Goal: Task Accomplishment & Management: Manage account settings

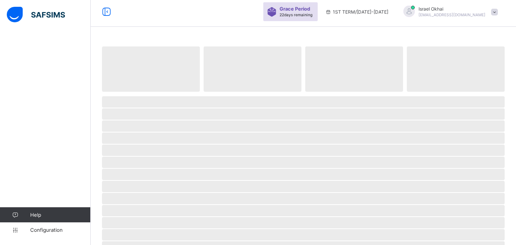
select select "**"
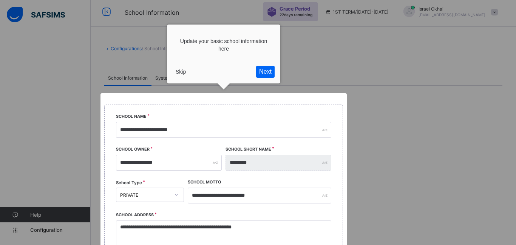
scroll to position [89, 0]
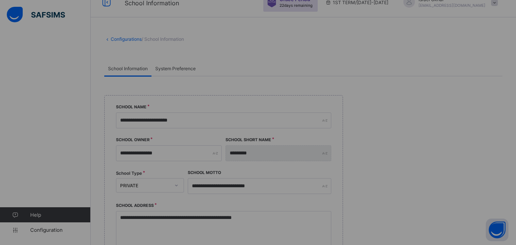
scroll to position [0, 0]
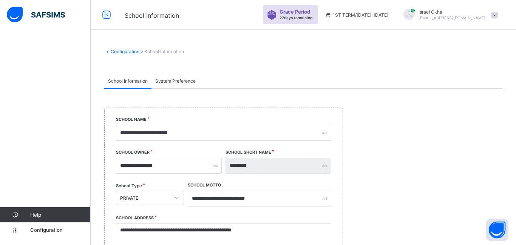
scroll to position [577, 0]
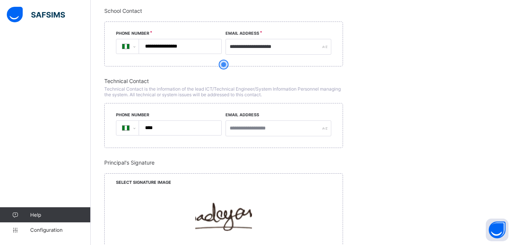
click at [44, 18] on img at bounding box center [36, 15] width 58 height 16
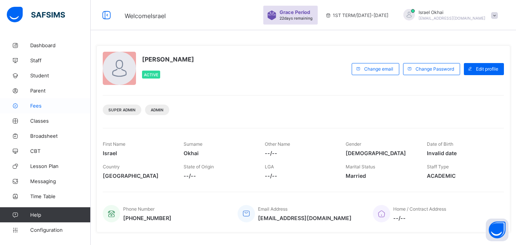
click at [34, 107] on span "Fees" at bounding box center [60, 106] width 60 height 6
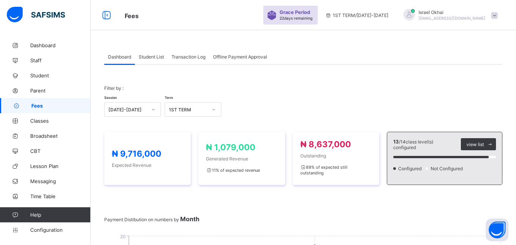
click at [155, 62] on div "Student List" at bounding box center [151, 56] width 33 height 15
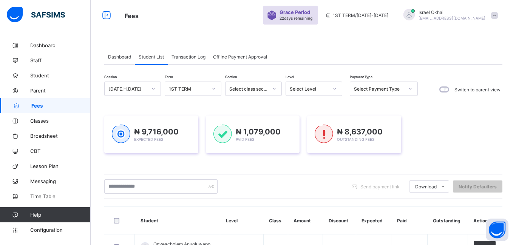
click at [309, 90] on div "Select Level" at bounding box center [309, 89] width 39 height 6
click at [305, 131] on div "Reception" at bounding box center [314, 129] width 56 height 12
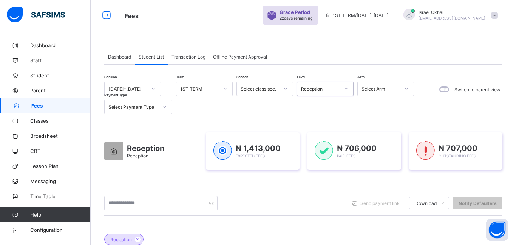
click at [319, 88] on div "Reception" at bounding box center [320, 89] width 39 height 6
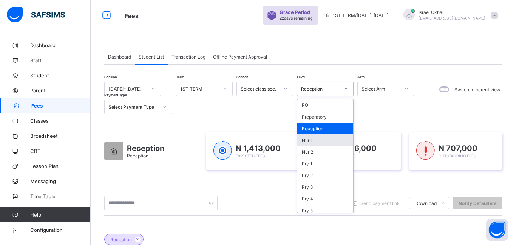
click at [328, 145] on div "Nur 1" at bounding box center [326, 141] width 56 height 12
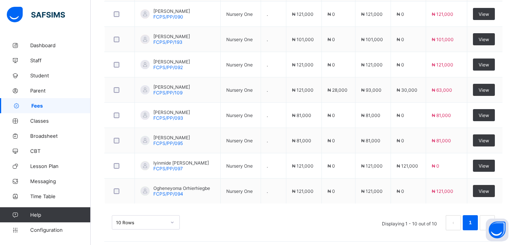
scroll to position [334, 0]
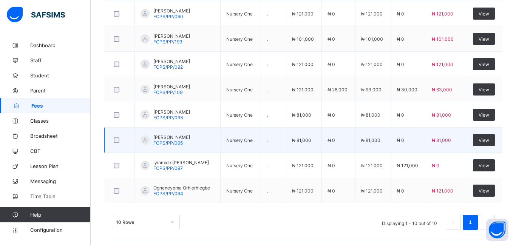
click at [307, 152] on td "₦ 81,000" at bounding box center [304, 140] width 36 height 25
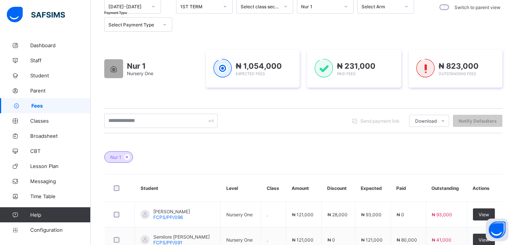
scroll to position [0, 0]
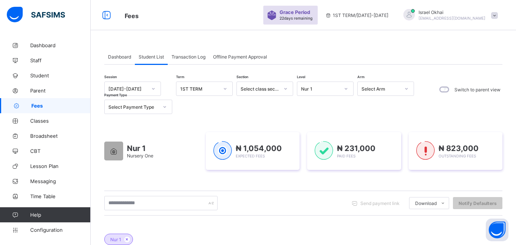
click at [317, 85] on div "Nur 1" at bounding box center [319, 89] width 42 height 11
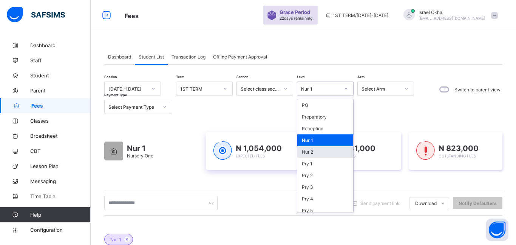
click at [280, 140] on div "₦ 1,054,000 Expected Fees" at bounding box center [253, 151] width 94 height 38
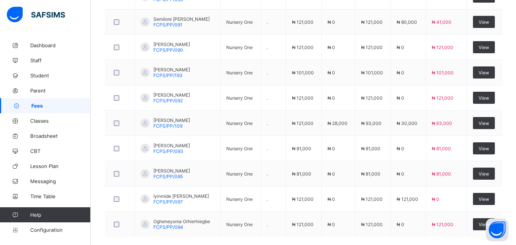
scroll to position [301, 0]
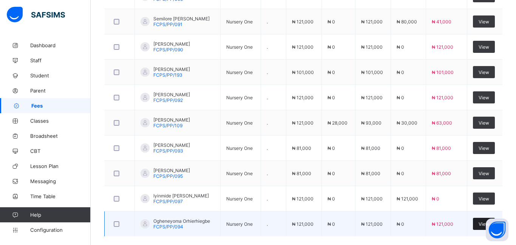
click at [477, 225] on div "View" at bounding box center [484, 224] width 22 height 12
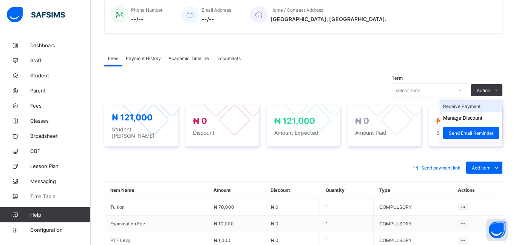
scroll to position [187, 0]
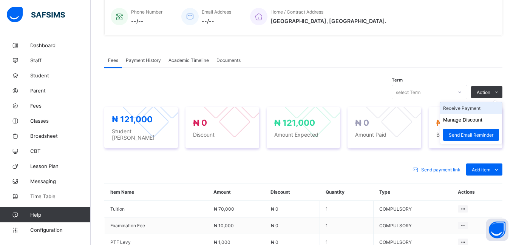
click at [483, 107] on li "Receive Payment" at bounding box center [471, 108] width 62 height 12
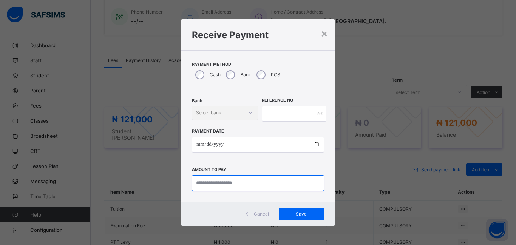
click at [225, 187] on input "currency" at bounding box center [258, 183] width 132 height 16
type input "********"
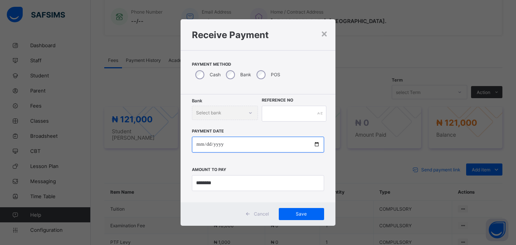
click at [200, 147] on input "date" at bounding box center [258, 145] width 132 height 16
type input "**********"
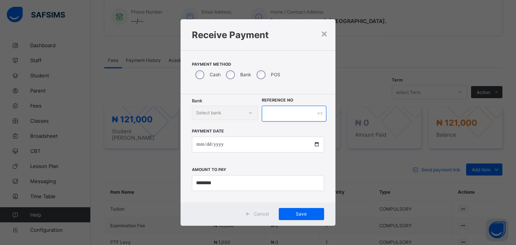
click at [270, 116] on input "text" at bounding box center [294, 114] width 65 height 16
click at [204, 186] on input "currency" at bounding box center [258, 183] width 132 height 16
click at [223, 180] on input "currency" at bounding box center [258, 183] width 132 height 16
type input "********"
click at [269, 110] on input "text" at bounding box center [294, 114] width 65 height 16
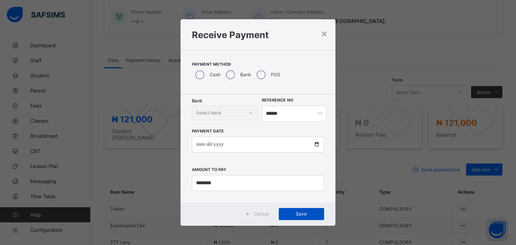
click at [291, 213] on span "Save" at bounding box center [302, 214] width 34 height 6
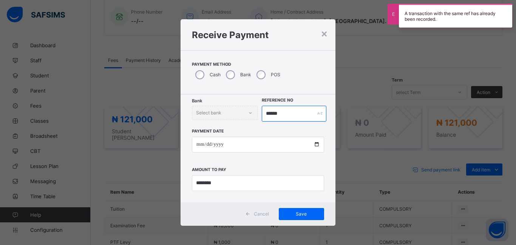
click at [286, 116] on input "******" at bounding box center [294, 114] width 65 height 16
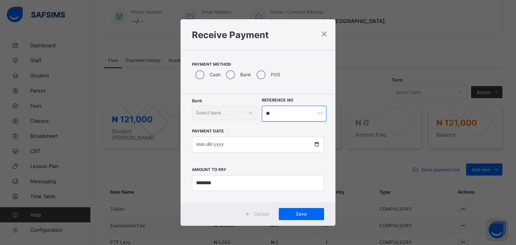
type input "*"
type input "******"
click at [298, 216] on span "Save" at bounding box center [302, 214] width 34 height 6
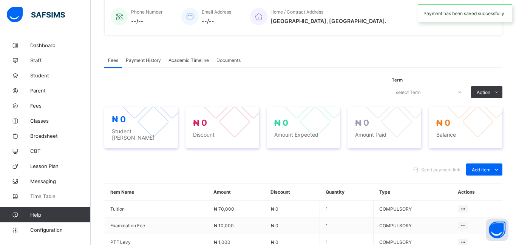
click at [298, 218] on td "₦ 0" at bounding box center [292, 226] width 55 height 17
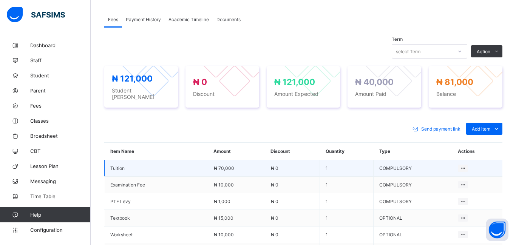
scroll to position [229, 0]
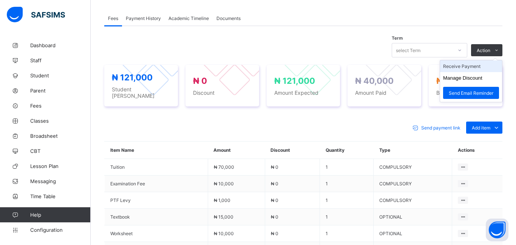
click at [471, 66] on li "Receive Payment" at bounding box center [471, 66] width 62 height 12
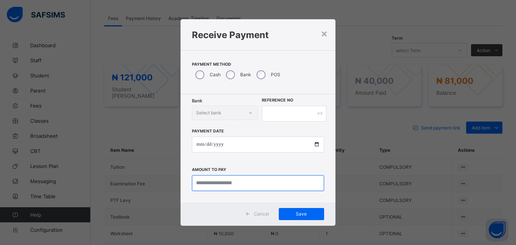
click at [208, 183] on input "currency" at bounding box center [258, 183] width 132 height 16
type input "********"
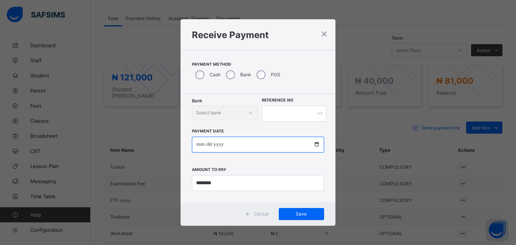
click at [198, 147] on input "date" at bounding box center [258, 145] width 132 height 16
type input "**********"
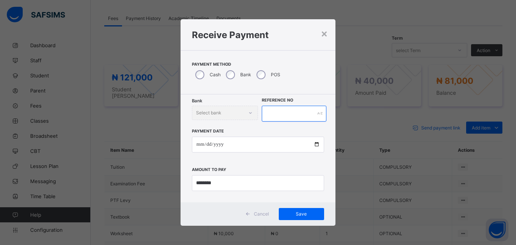
click at [271, 115] on input "text" at bounding box center [294, 114] width 65 height 16
click at [310, 213] on span "Save" at bounding box center [302, 214] width 34 height 6
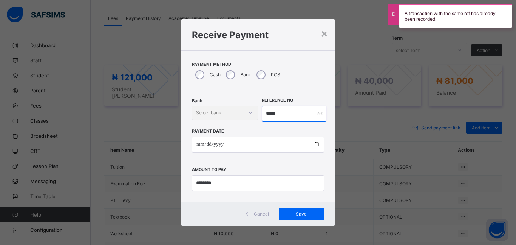
click at [285, 114] on input "*****" at bounding box center [294, 114] width 65 height 16
type input "*"
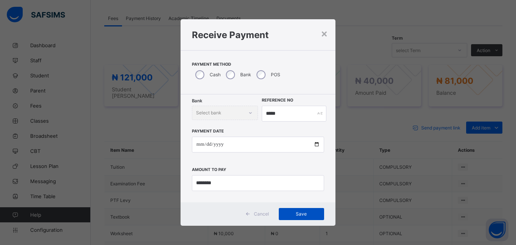
click at [293, 214] on span "Save" at bounding box center [302, 214] width 34 height 6
click at [286, 116] on input "*****" at bounding box center [294, 114] width 65 height 16
type input "*"
click at [306, 211] on span "Save" at bounding box center [302, 214] width 34 height 6
click at [280, 115] on input "****" at bounding box center [294, 114] width 65 height 16
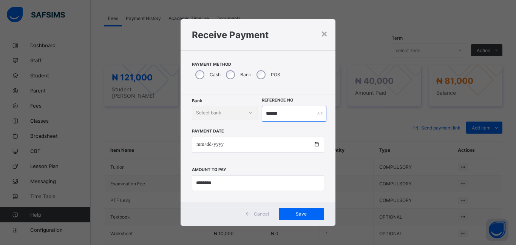
type input "******"
click at [294, 164] on div "**********" at bounding box center [258, 157] width 132 height 70
click at [290, 211] on span "Save" at bounding box center [302, 214] width 34 height 6
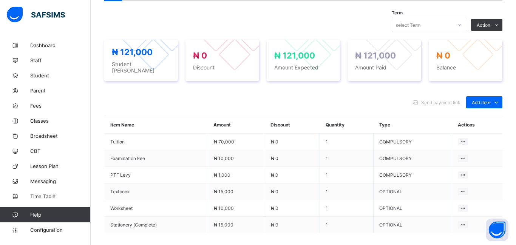
scroll to position [0, 0]
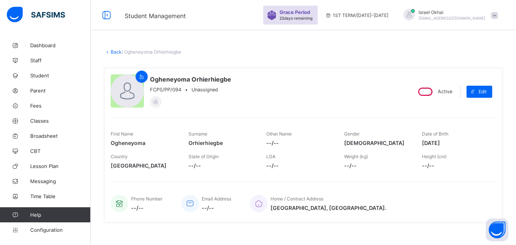
click at [117, 51] on link "Back" at bounding box center [116, 52] width 11 height 6
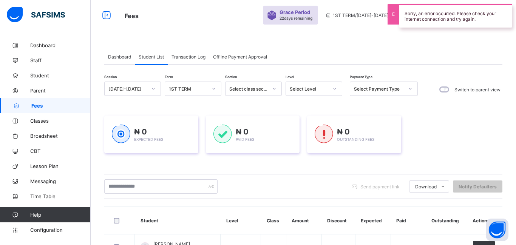
click at [307, 90] on div "Select Level" at bounding box center [309, 89] width 39 height 6
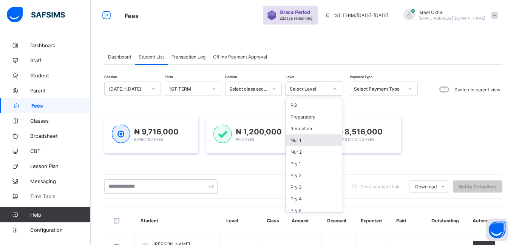
click at [310, 141] on div "Nur 1" at bounding box center [314, 141] width 56 height 12
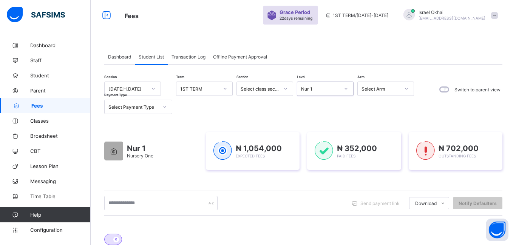
click at [318, 92] on div "Nur 1" at bounding box center [319, 89] width 42 height 11
click at [341, 91] on div at bounding box center [346, 89] width 13 height 12
click at [308, 86] on div "Nur 1" at bounding box center [320, 89] width 39 height 6
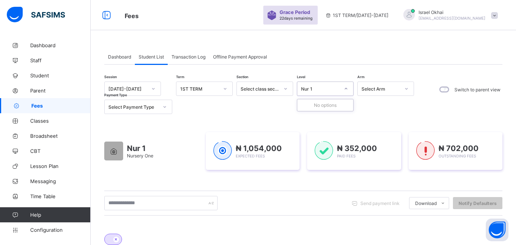
click at [308, 86] on div "Nur 1" at bounding box center [320, 89] width 39 height 6
click at [349, 121] on div "Nur 1 Nursery One ₦ 1,054,000 Expected Fees ₦ 352,000 Paid Fees ₦ 702,000 Outst…" at bounding box center [303, 151] width 398 height 60
click at [318, 95] on div "Nur 1" at bounding box center [325, 89] width 57 height 14
click at [273, 90] on div "Select class section" at bounding box center [260, 89] width 39 height 6
click at [273, 93] on div "Select class section" at bounding box center [258, 89] width 42 height 11
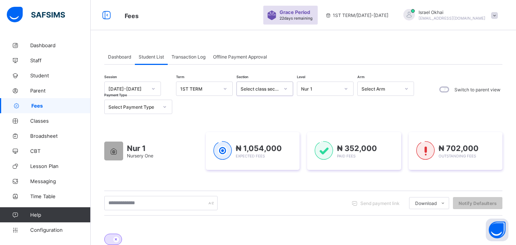
click at [273, 93] on div "Select class section" at bounding box center [258, 89] width 42 height 11
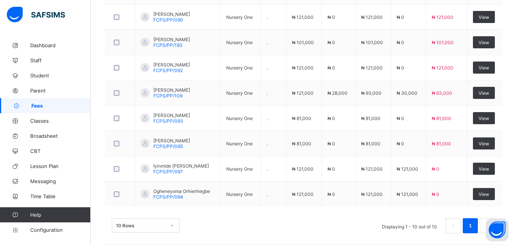
scroll to position [338, 0]
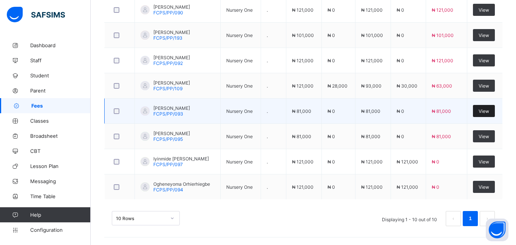
click at [478, 112] on div "View" at bounding box center [484, 111] width 22 height 12
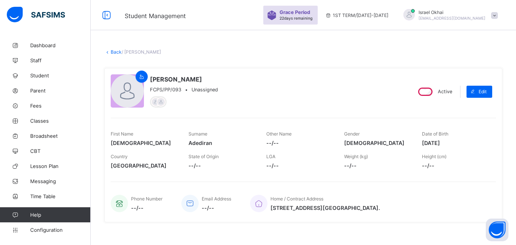
click at [485, 98] on div "Edit" at bounding box center [481, 92] width 29 height 20
click at [485, 92] on span "Edit" at bounding box center [483, 92] width 8 height 6
select select "**"
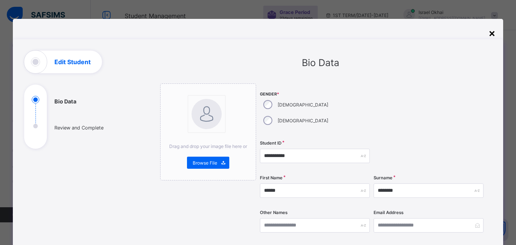
click at [492, 34] on div "×" at bounding box center [492, 32] width 7 height 13
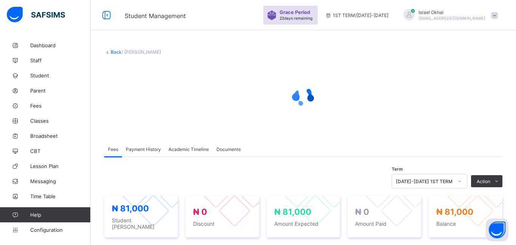
scroll to position [23, 0]
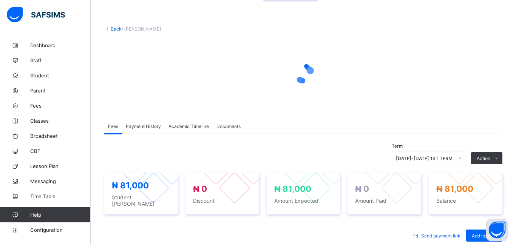
click at [118, 29] on link "Back" at bounding box center [116, 29] width 11 height 6
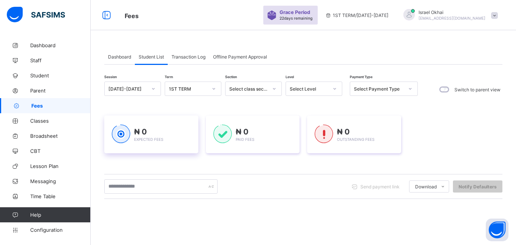
click at [116, 23] on div "Fees Grace Period 22 days remaining 1ST TERM / [DATE]-[DATE] [GEOGRAPHIC_DATA] …" at bounding box center [258, 15] width 516 height 30
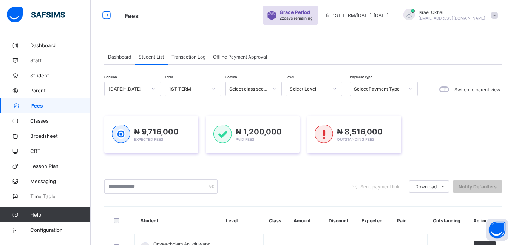
click at [299, 91] on div "Select Level" at bounding box center [309, 89] width 39 height 6
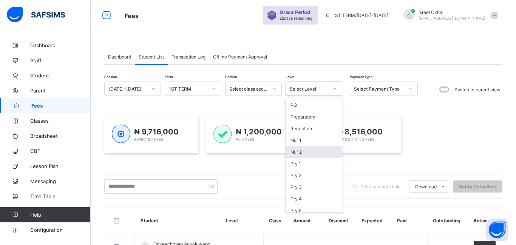
click at [299, 155] on div "Nur 2" at bounding box center [314, 152] width 56 height 12
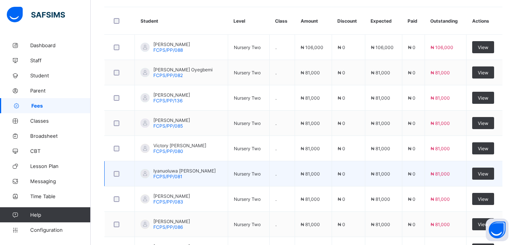
scroll to position [258, 0]
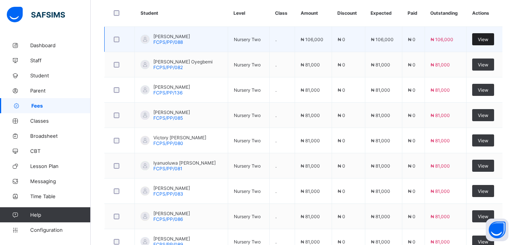
click at [483, 43] on div "View" at bounding box center [484, 39] width 22 height 12
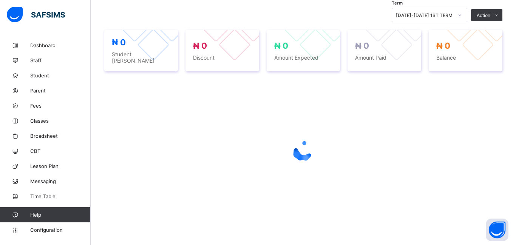
scroll to position [258, 0]
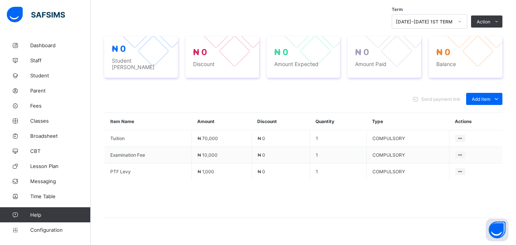
click at [341, 98] on div "Send payment link Add item Optional items Special bill" at bounding box center [303, 99] width 398 height 12
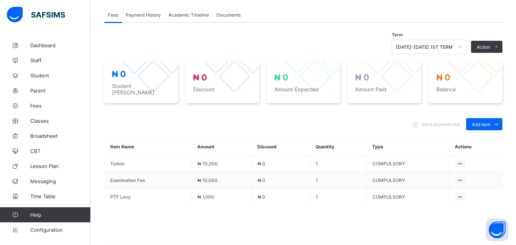
scroll to position [268, 0]
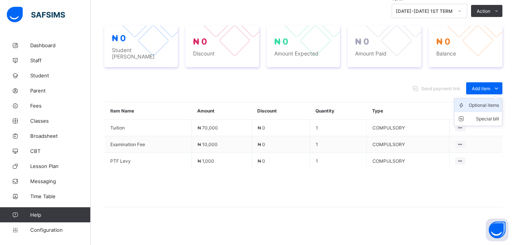
click at [480, 104] on div "Optional items" at bounding box center [484, 106] width 30 height 8
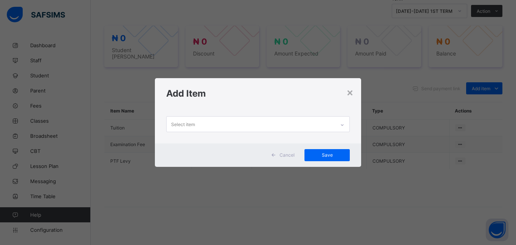
click at [172, 121] on div "Select item" at bounding box center [183, 124] width 24 height 14
click at [350, 93] on div "×" at bounding box center [350, 92] width 7 height 13
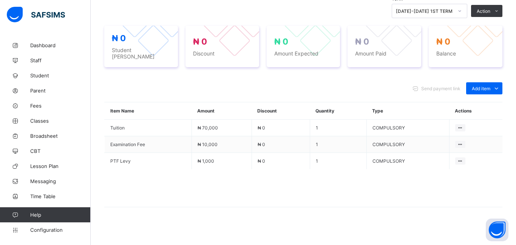
click at [356, 85] on div "Send payment link Add item Optional items Special bill" at bounding box center [303, 88] width 398 height 12
click at [406, 54] on span "Amount Paid" at bounding box center [384, 53] width 59 height 6
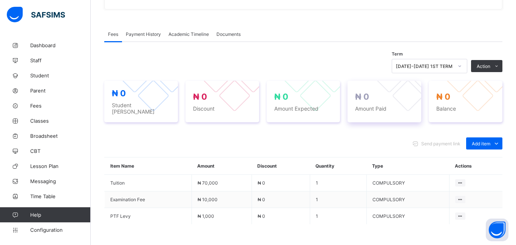
scroll to position [215, 0]
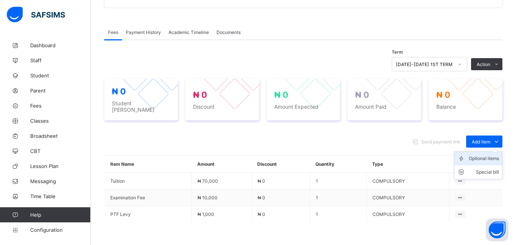
click at [475, 155] on div "Optional items" at bounding box center [484, 159] width 30 height 8
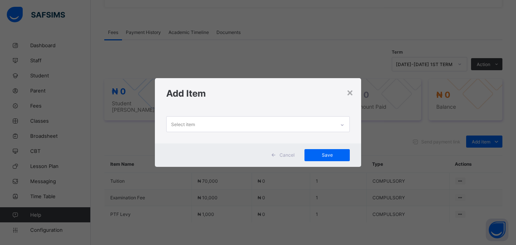
click at [224, 130] on div "Select item" at bounding box center [251, 124] width 169 height 15
click at [216, 124] on div "Select item" at bounding box center [251, 124] width 169 height 15
click at [350, 96] on div "×" at bounding box center [350, 92] width 7 height 13
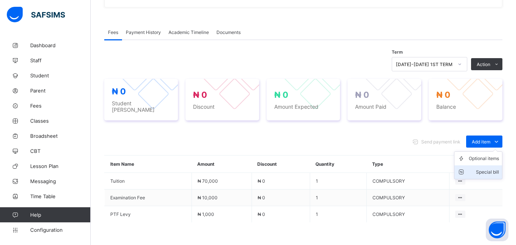
click at [478, 169] on div "Special bill" at bounding box center [484, 173] width 30 height 8
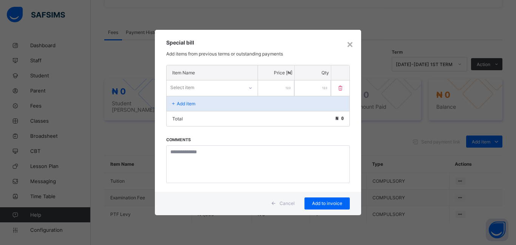
click at [207, 88] on div "Select item" at bounding box center [205, 87] width 77 height 11
click at [351, 43] on div "×" at bounding box center [350, 43] width 7 height 13
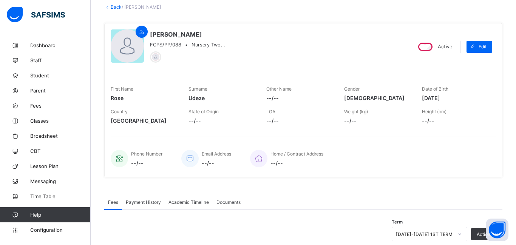
scroll to position [268, 0]
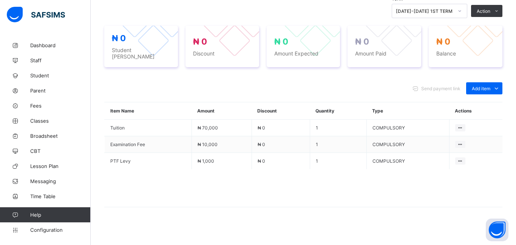
click at [353, 93] on div "Send payment link Add item Optional items Special bill Item Name Amount Discoun…" at bounding box center [303, 149] width 398 height 148
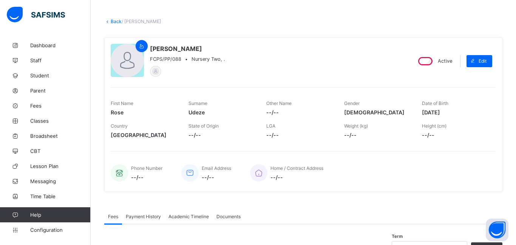
scroll to position [30, 0]
click at [115, 23] on link "Back" at bounding box center [116, 22] width 11 height 6
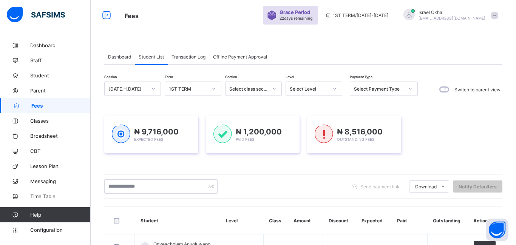
click at [303, 91] on div "Select Level" at bounding box center [309, 89] width 39 height 6
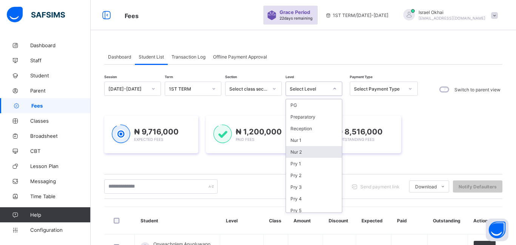
click at [303, 154] on div "Nur 2" at bounding box center [314, 152] width 56 height 12
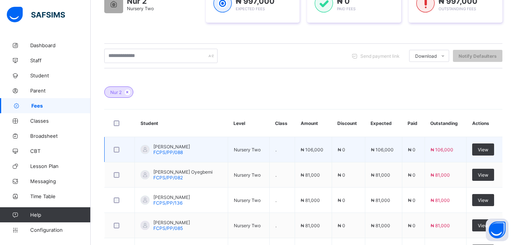
scroll to position [147, 0]
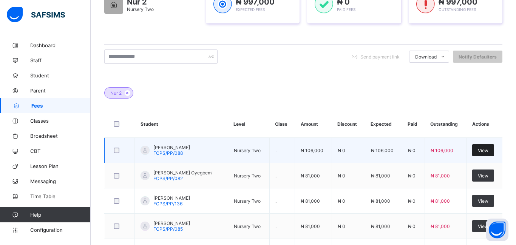
click at [482, 154] on div "View" at bounding box center [484, 150] width 22 height 12
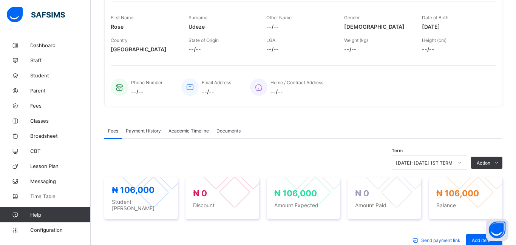
scroll to position [113, 0]
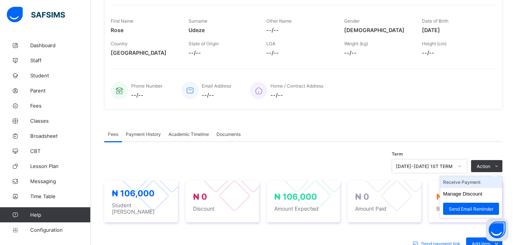
click at [471, 183] on li "Receive Payment" at bounding box center [471, 183] width 62 height 12
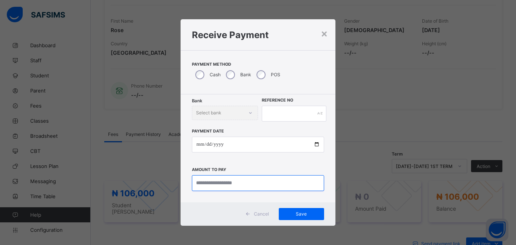
click at [216, 186] on input "currency" at bounding box center [258, 183] width 132 height 16
click at [324, 40] on div "×" at bounding box center [324, 33] width 7 height 13
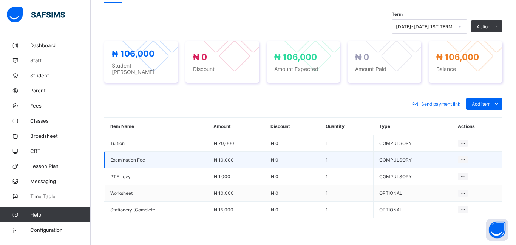
scroll to position [252, 0]
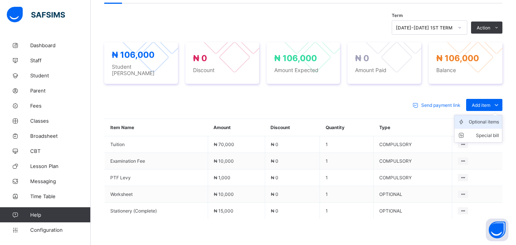
click at [478, 118] on div "Optional items" at bounding box center [484, 122] width 30 height 8
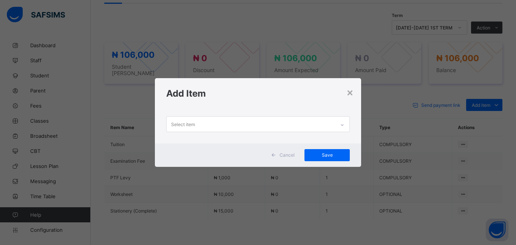
click at [190, 126] on div "Select item" at bounding box center [183, 124] width 24 height 14
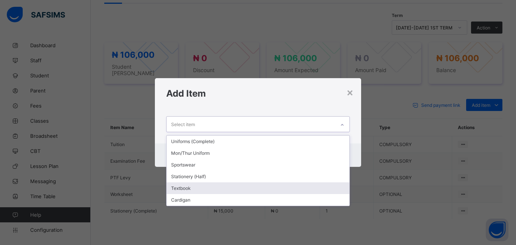
click at [174, 189] on div "Textbook" at bounding box center [258, 189] width 183 height 12
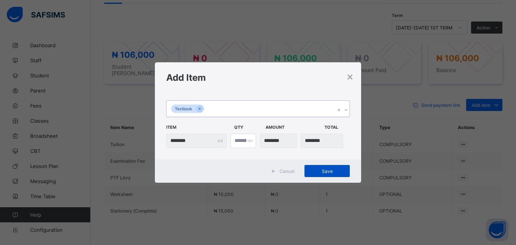
click at [324, 177] on div "Save" at bounding box center [327, 171] width 45 height 12
click at [353, 78] on div "×" at bounding box center [350, 76] width 7 height 13
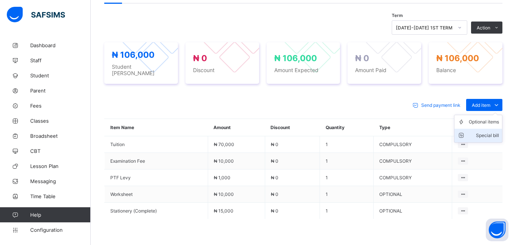
click at [487, 133] on div "Special bill" at bounding box center [484, 136] width 30 height 8
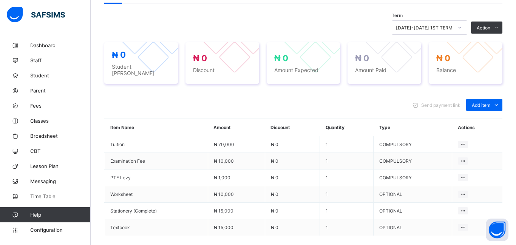
click at [364, 108] on div "Send payment link Add item Optional items Special bill Item Name Amount Discoun…" at bounding box center [303, 190] width 398 height 198
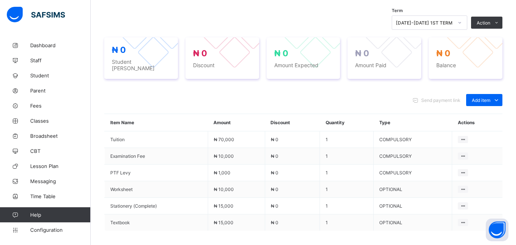
scroll to position [318, 0]
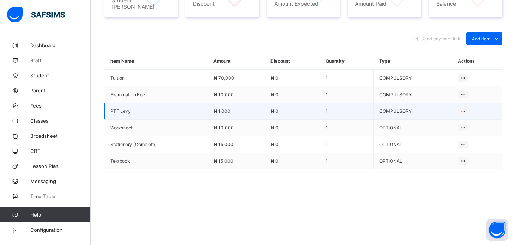
click at [336, 103] on td "1" at bounding box center [347, 111] width 54 height 17
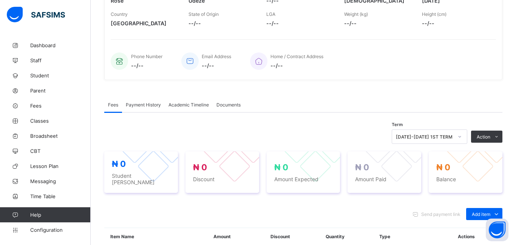
scroll to position [0, 0]
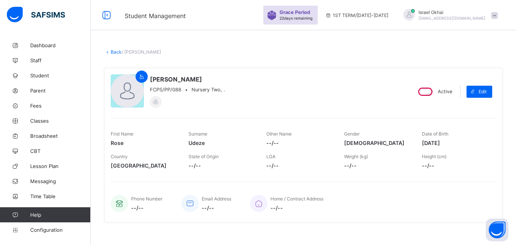
click at [329, 71] on div "[PERSON_NAME] FCPS/PP/088 • Nursery Two, . Active Edit First Name [PERSON_NAME]…" at bounding box center [303, 145] width 398 height 155
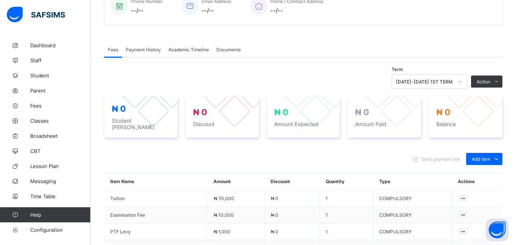
scroll to position [318, 0]
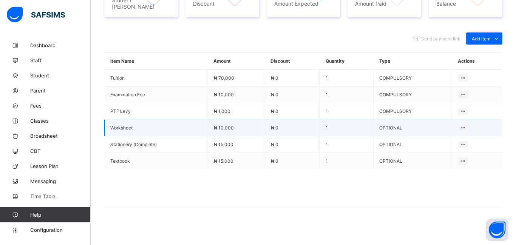
click at [363, 129] on td "1" at bounding box center [347, 128] width 54 height 17
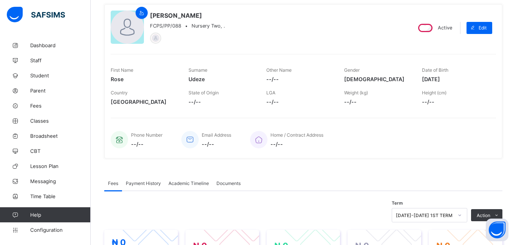
scroll to position [0, 0]
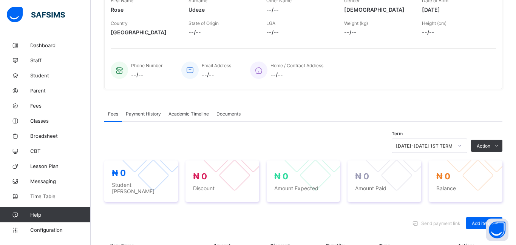
scroll to position [133, 0]
click at [338, 112] on div "Fees Payment History Academic Timeline Documents" at bounding box center [303, 114] width 398 height 15
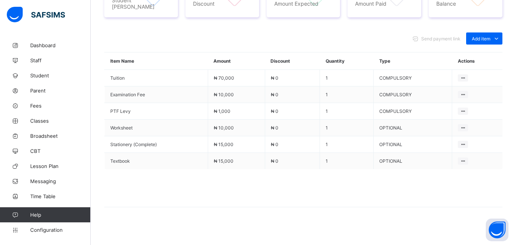
scroll to position [0, 0]
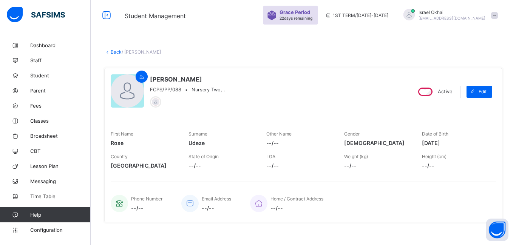
click at [112, 54] on link "Back" at bounding box center [116, 52] width 11 height 6
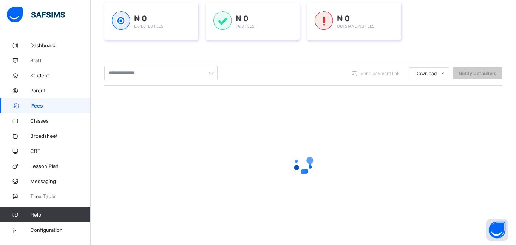
scroll to position [116, 0]
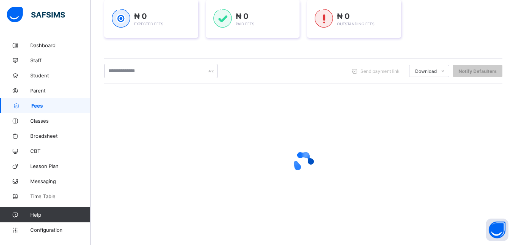
click at [339, 118] on div at bounding box center [303, 162] width 398 height 144
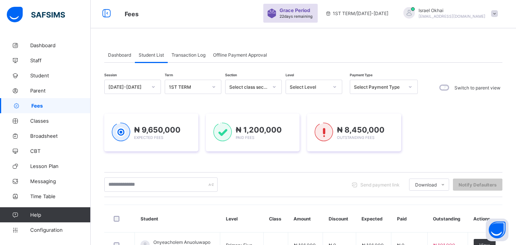
scroll to position [0, 0]
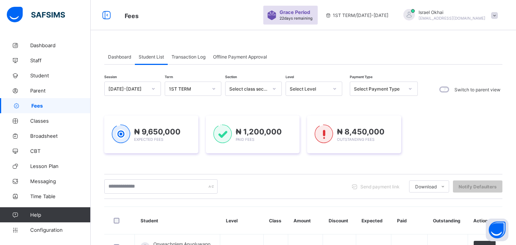
click at [304, 89] on div "Select Level" at bounding box center [309, 89] width 39 height 6
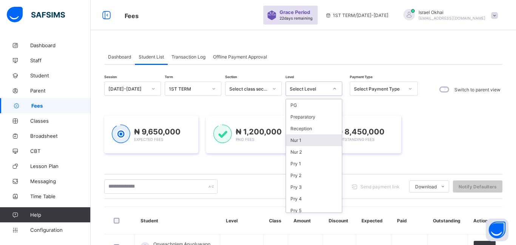
click at [304, 140] on div "Nur 1" at bounding box center [314, 141] width 56 height 12
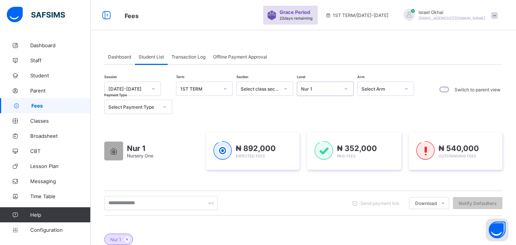
click at [318, 91] on div "Nur 1" at bounding box center [320, 89] width 39 height 6
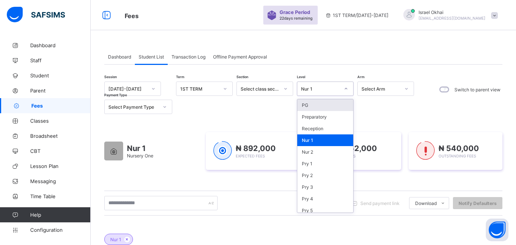
click at [316, 109] on div "PG" at bounding box center [326, 105] width 56 height 12
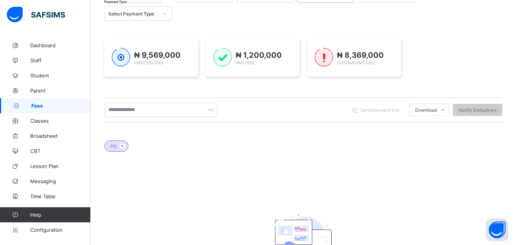
scroll to position [90, 0]
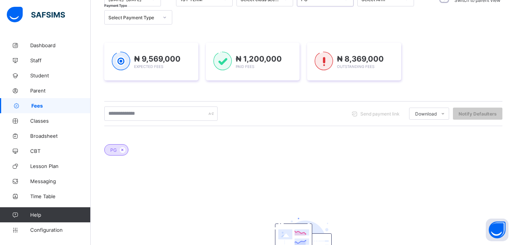
click at [260, 172] on div "PG No records found There are currently no records." at bounding box center [303, 220] width 398 height 175
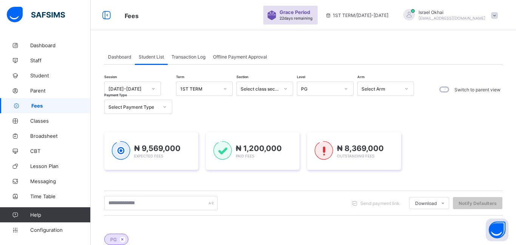
scroll to position [164, 0]
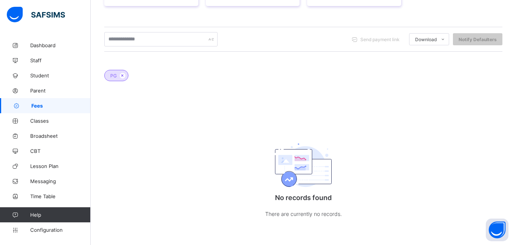
click at [354, 109] on div "PG No records found There are currently no records." at bounding box center [303, 146] width 398 height 175
click at [319, 153] on img at bounding box center [303, 166] width 57 height 45
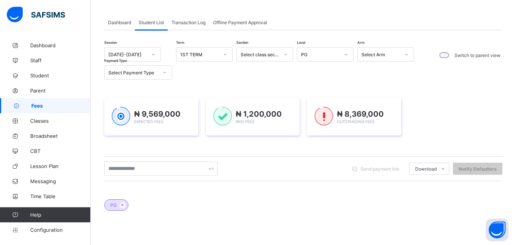
scroll to position [0, 0]
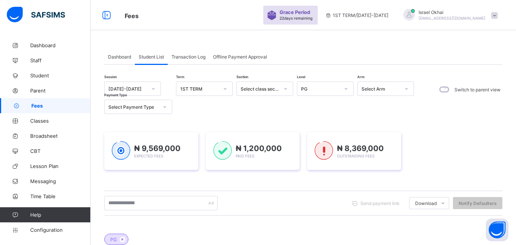
click at [152, 59] on span "Student List" at bounding box center [151, 57] width 25 height 6
click at [36, 112] on link "Fees" at bounding box center [45, 105] width 91 height 15
click at [150, 61] on div "Student List" at bounding box center [151, 56] width 33 height 15
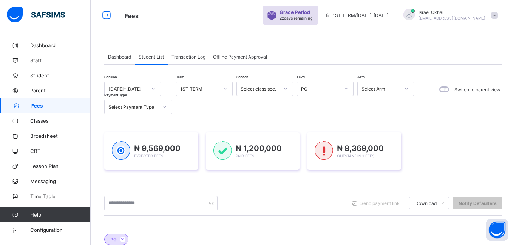
click at [150, 61] on div "Student List" at bounding box center [151, 56] width 33 height 15
click at [121, 42] on div "Dashboard Student List Transaction Log Offline Payment Approval Student List Mo…" at bounding box center [304, 224] width 426 height 372
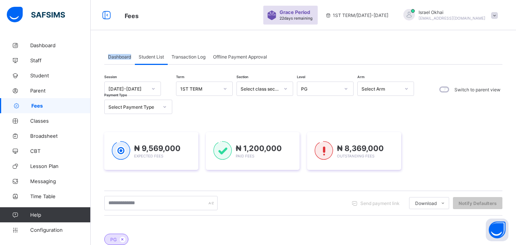
click at [259, 91] on div "Select class section" at bounding box center [260, 89] width 39 height 6
click at [337, 93] on div "PG" at bounding box center [319, 89] width 42 height 11
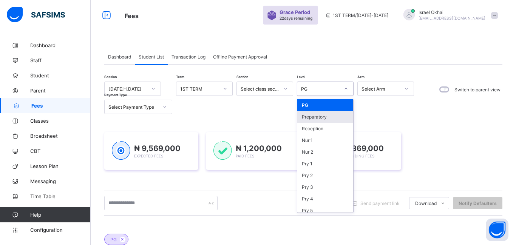
click at [336, 121] on div "Preparatory" at bounding box center [326, 117] width 56 height 12
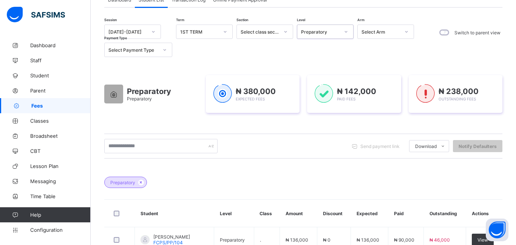
scroll to position [57, 0]
click at [324, 39] on div "Preparatory" at bounding box center [325, 32] width 57 height 14
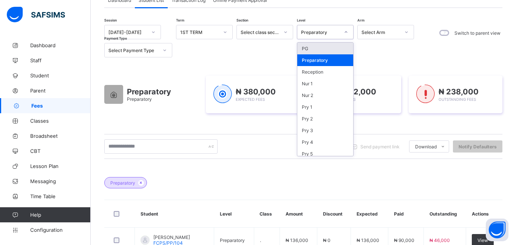
click at [322, 50] on div "PG" at bounding box center [326, 49] width 56 height 12
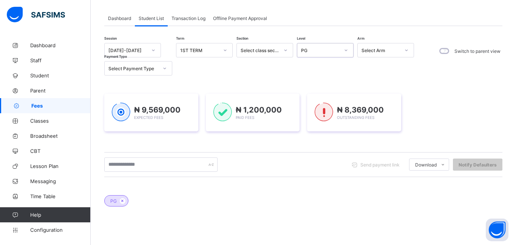
scroll to position [38, 0]
click at [317, 54] on div "PG" at bounding box center [319, 50] width 42 height 11
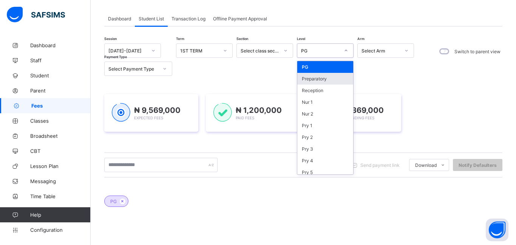
click at [321, 80] on div "Preparatory" at bounding box center [326, 79] width 56 height 12
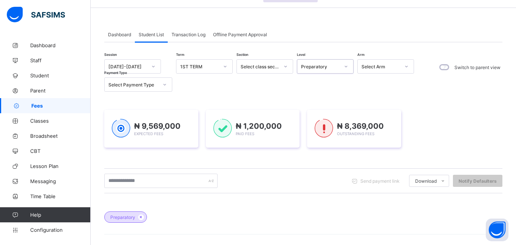
scroll to position [21, 0]
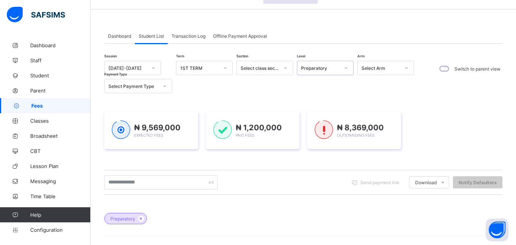
click at [321, 71] on div "Preparatory" at bounding box center [319, 68] width 42 height 11
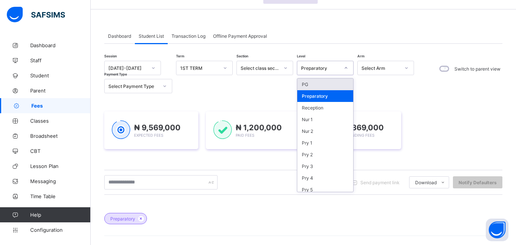
click at [318, 87] on div "PG" at bounding box center [326, 85] width 56 height 12
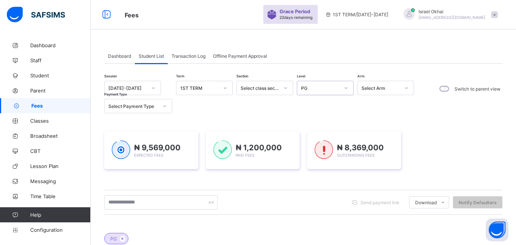
scroll to position [0, 0]
click at [318, 87] on div "PG" at bounding box center [320, 89] width 39 height 6
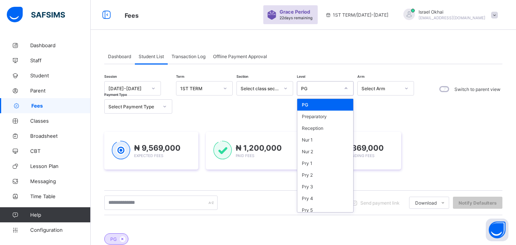
click at [318, 87] on div "PG" at bounding box center [320, 89] width 39 height 6
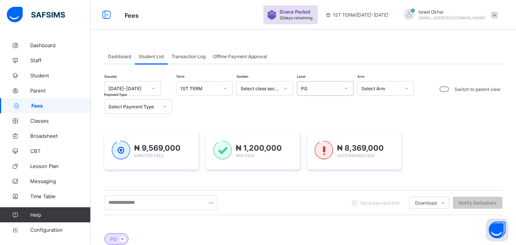
click at [318, 87] on div "PG" at bounding box center [320, 89] width 39 height 6
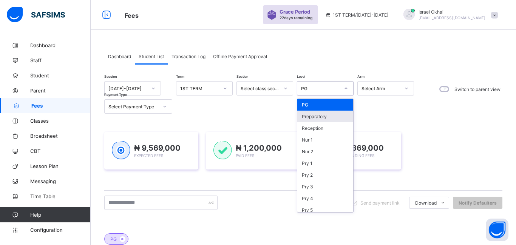
click at [319, 121] on div "Preparatory" at bounding box center [326, 117] width 56 height 12
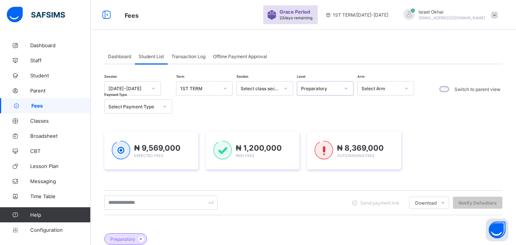
click at [319, 121] on div "₦ 9,569,000 Expected Fees ₦ 1,200,000 Paid Fees ₦ 8,369,000 Outstanding Fees" at bounding box center [303, 151] width 398 height 60
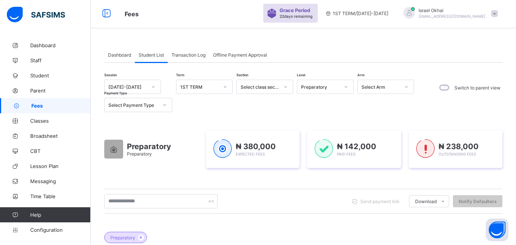
scroll to position [0, 0]
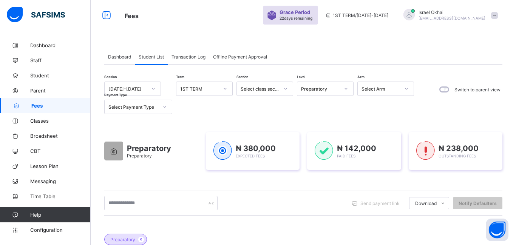
click at [327, 93] on div "Preparatory" at bounding box center [319, 89] width 42 height 11
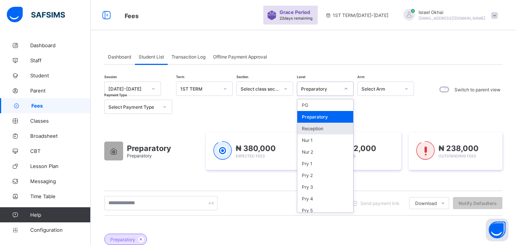
click at [324, 130] on div "Reception" at bounding box center [326, 129] width 56 height 12
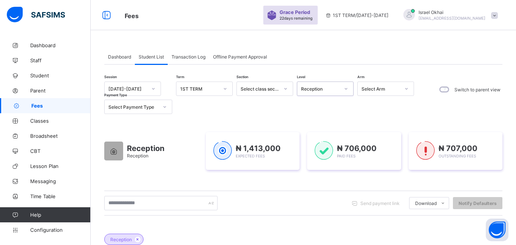
click at [320, 85] on div "Reception" at bounding box center [319, 89] width 42 height 11
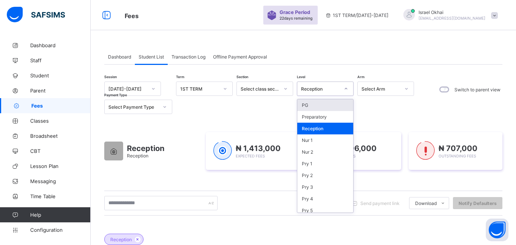
click at [266, 104] on div "Session [DATE]-[DATE] Term 1ST TERM Section Select class section Level option R…" at bounding box center [261, 98] width 314 height 33
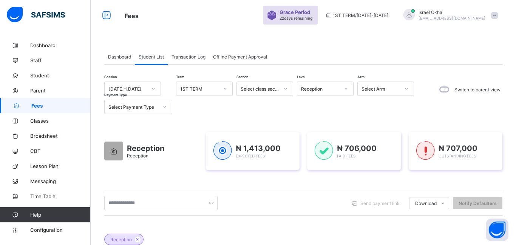
click at [319, 89] on div "Reception" at bounding box center [320, 89] width 39 height 6
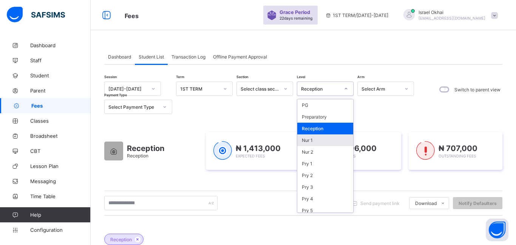
click at [320, 141] on div "Nur 1" at bounding box center [326, 141] width 56 height 12
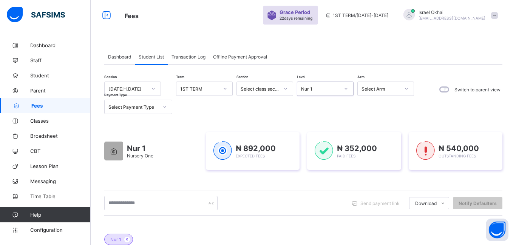
click at [324, 90] on div "Nur 1" at bounding box center [320, 89] width 39 height 6
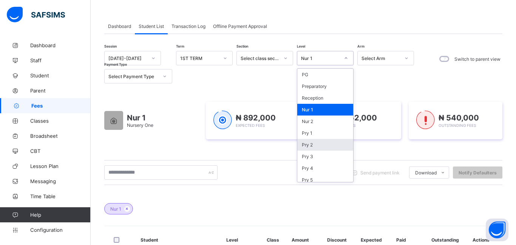
click at [231, 178] on div "Send payment link Download Students Payment Students Payment Status Student Ite…" at bounding box center [303, 173] width 398 height 14
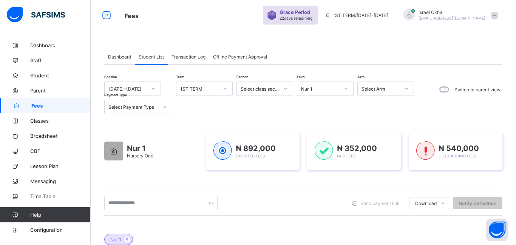
click at [322, 88] on div "Nur 1" at bounding box center [320, 89] width 39 height 6
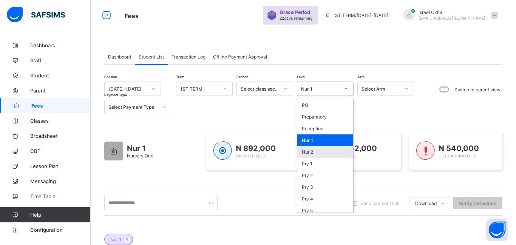
click at [322, 154] on div "Nur 2" at bounding box center [326, 152] width 56 height 12
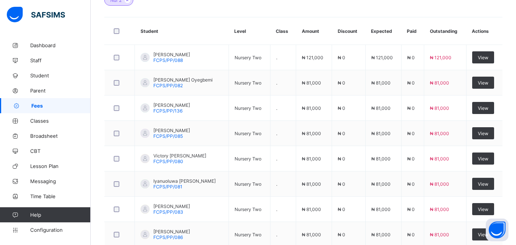
scroll to position [240, 0]
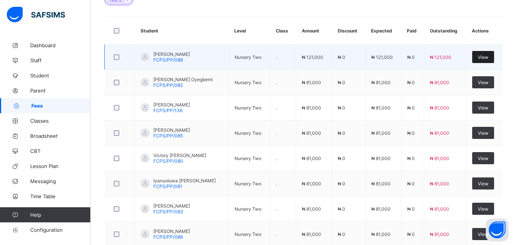
click at [478, 59] on span "View" at bounding box center [483, 57] width 11 height 6
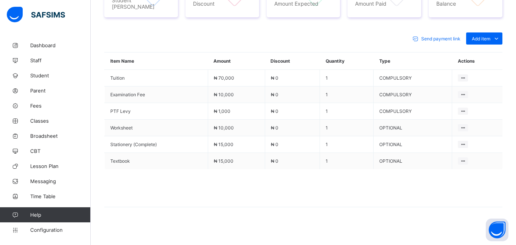
scroll to position [232, 0]
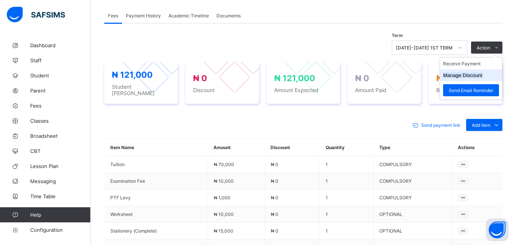
click at [456, 70] on li "Manage Discount" at bounding box center [471, 76] width 62 height 12
click at [456, 65] on li "Receive Payment" at bounding box center [471, 64] width 62 height 12
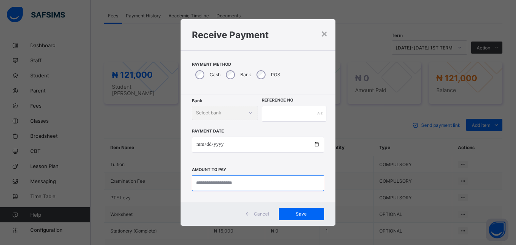
click at [200, 182] on input "currency" at bounding box center [258, 183] width 132 height 16
type input "********"
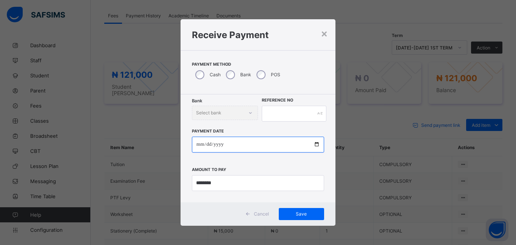
click at [201, 143] on input "date" at bounding box center [258, 145] width 132 height 16
type input "**********"
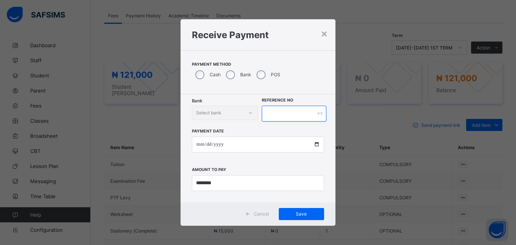
click at [269, 110] on input "text" at bounding box center [294, 114] width 65 height 16
type input "*******"
click at [297, 215] on span "Save" at bounding box center [302, 214] width 34 height 6
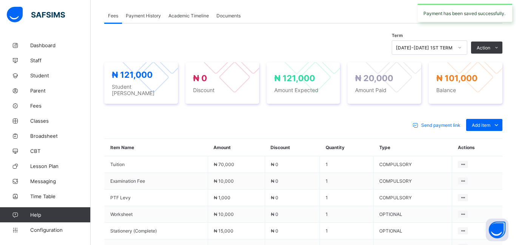
scroll to position [208, 0]
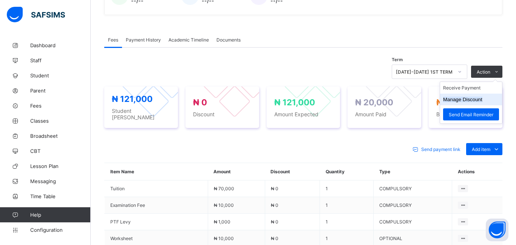
click at [474, 102] on button "Manage Discount" at bounding box center [462, 100] width 39 height 6
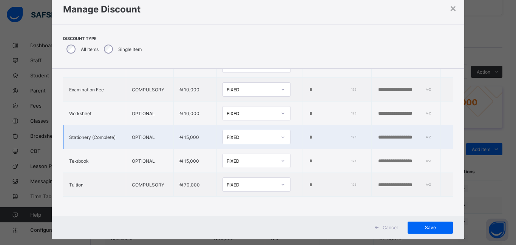
scroll to position [38, 0]
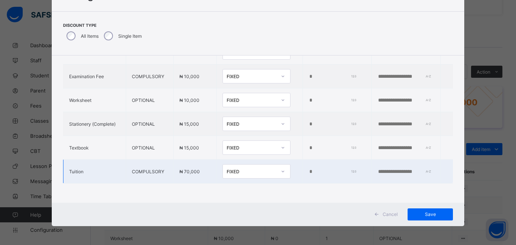
click at [309, 171] on input "*" at bounding box center [332, 172] width 46 height 6
click at [430, 217] on span "Save" at bounding box center [431, 215] width 34 height 6
click at [309, 172] on input "*****" at bounding box center [332, 172] width 46 height 6
type input "*"
type input "*****"
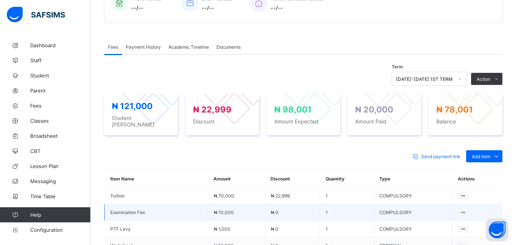
scroll to position [203, 0]
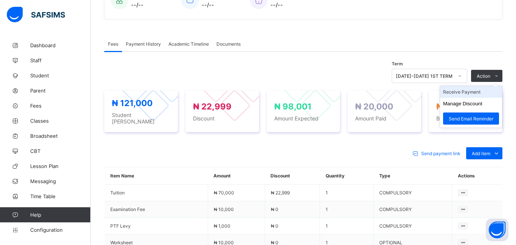
click at [455, 96] on li "Receive Payment" at bounding box center [471, 92] width 62 height 12
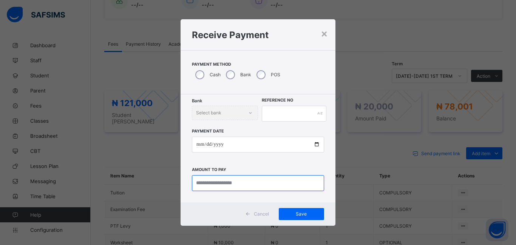
click at [203, 190] on input "currency" at bounding box center [258, 183] width 132 height 16
type input "********"
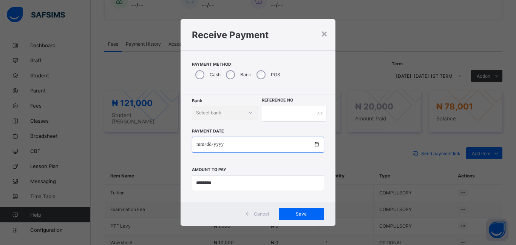
click at [198, 146] on input "date" at bounding box center [258, 145] width 132 height 16
type input "**********"
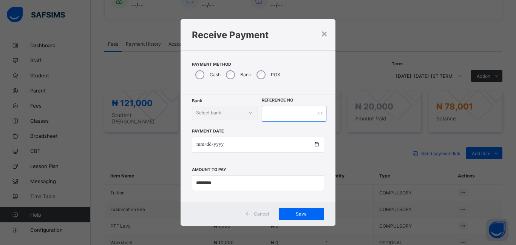
click at [272, 116] on input "text" at bounding box center [294, 114] width 65 height 16
type input "*"
click at [297, 216] on span "Save" at bounding box center [302, 214] width 34 height 6
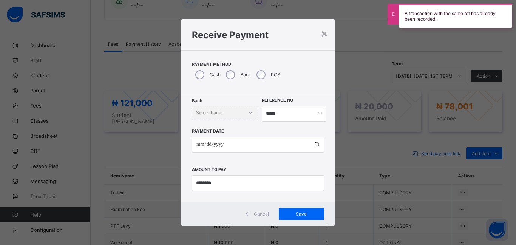
click at [293, 129] on div "**********" at bounding box center [258, 157] width 132 height 70
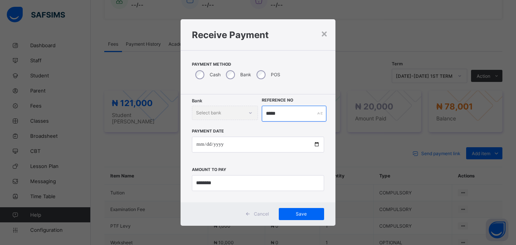
click at [286, 115] on input "*****" at bounding box center [294, 114] width 65 height 16
type input "******"
click at [297, 214] on span "Save" at bounding box center [302, 214] width 34 height 6
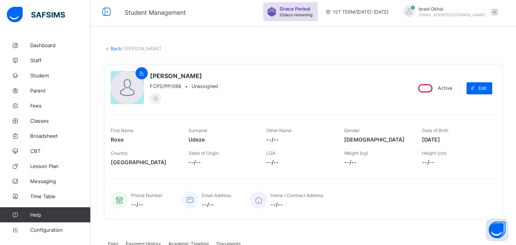
scroll to position [0, 0]
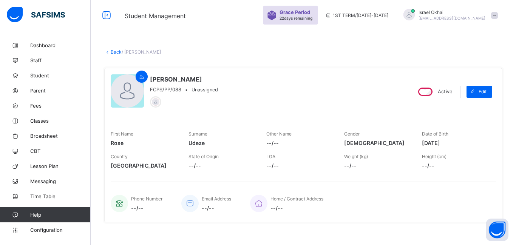
click at [115, 53] on link "Back" at bounding box center [116, 52] width 11 height 6
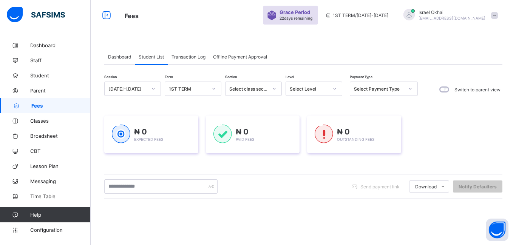
click at [115, 53] on div "Dashboard" at bounding box center [119, 56] width 31 height 15
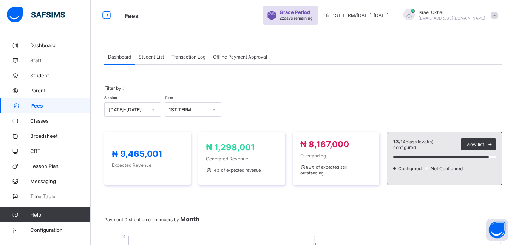
click at [155, 57] on span "Student List" at bounding box center [151, 57] width 25 height 6
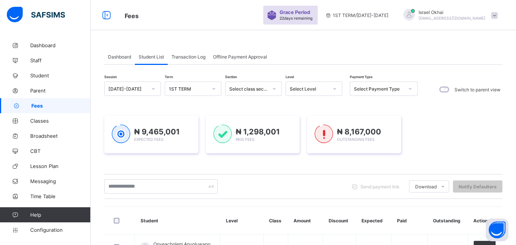
click at [298, 91] on div "Select Level" at bounding box center [309, 89] width 39 height 6
click at [303, 134] on div "Reception" at bounding box center [314, 129] width 56 height 12
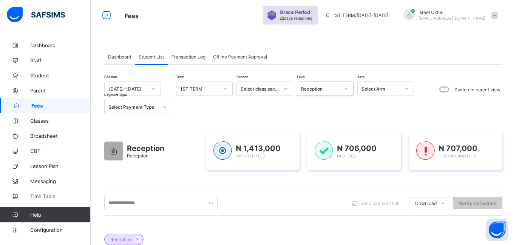
click at [313, 90] on div "Reception" at bounding box center [320, 89] width 39 height 6
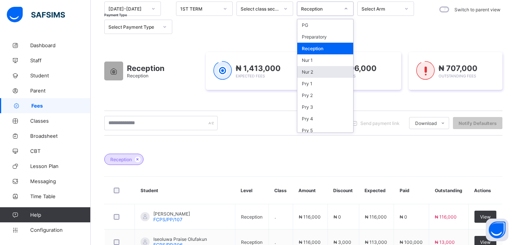
scroll to position [32, 0]
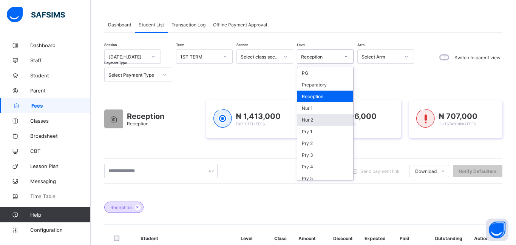
click at [268, 76] on div "Session [DATE]-[DATE] Term 1ST TERM Section Select class section Level option R…" at bounding box center [261, 66] width 314 height 33
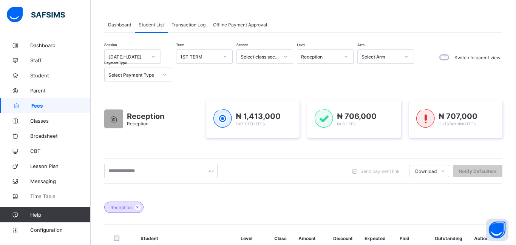
click at [316, 59] on div "Reception" at bounding box center [320, 57] width 39 height 6
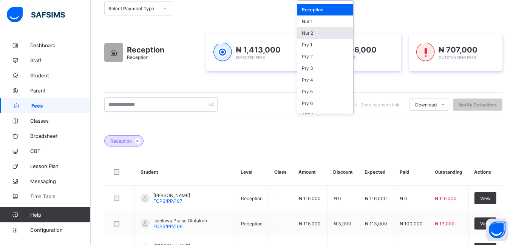
scroll to position [0, 0]
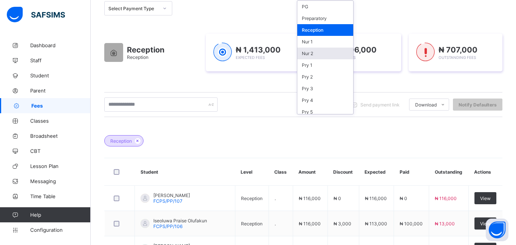
click at [318, 55] on div "Nur 2" at bounding box center [326, 54] width 56 height 12
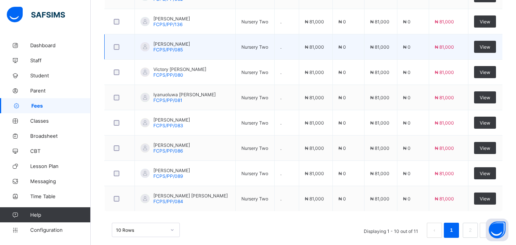
scroll to position [338, 0]
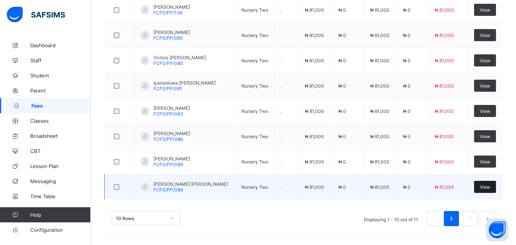
click at [485, 190] on span "View" at bounding box center [485, 187] width 11 height 6
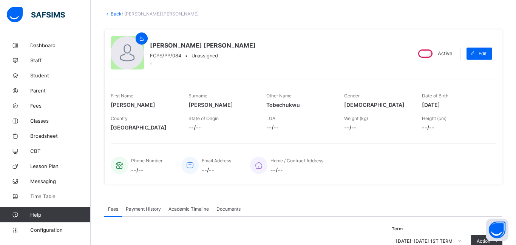
scroll to position [36, 0]
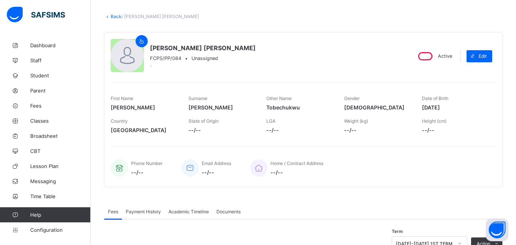
click at [115, 17] on link "Back" at bounding box center [116, 17] width 11 height 6
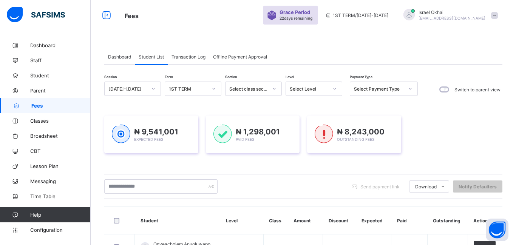
click at [309, 92] on div "Select Level" at bounding box center [307, 89] width 42 height 11
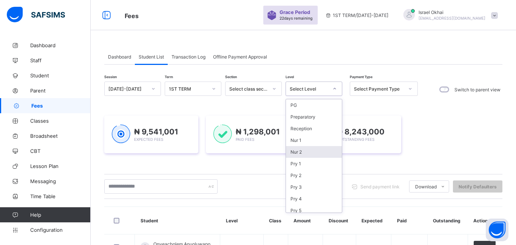
click at [304, 156] on div "Nur 2" at bounding box center [314, 152] width 56 height 12
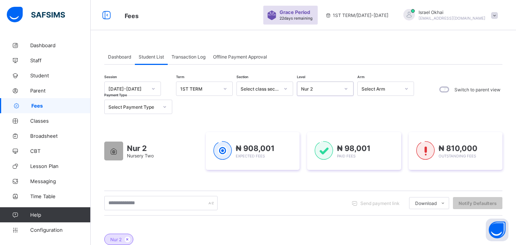
click at [328, 89] on div "Nur 2" at bounding box center [320, 89] width 39 height 6
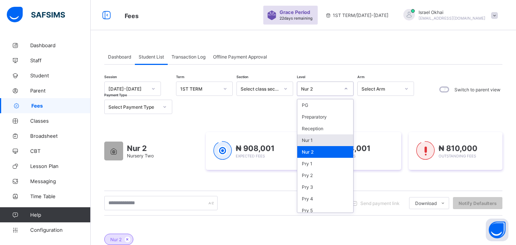
scroll to position [98, 0]
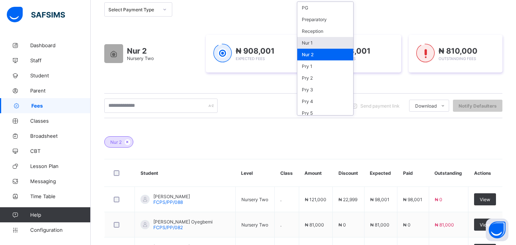
click at [330, 43] on div "Nur 1" at bounding box center [326, 43] width 56 height 12
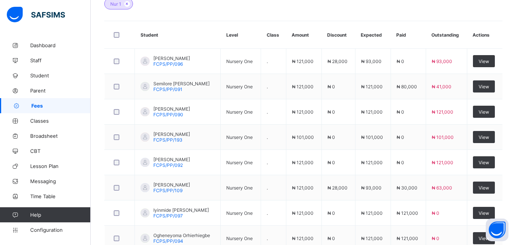
scroll to position [236, 0]
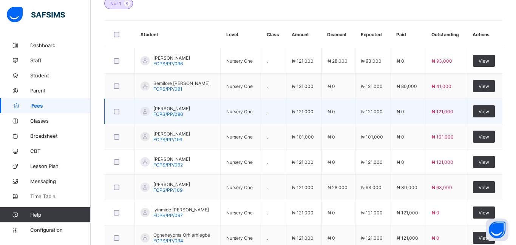
click at [304, 109] on span "₦ 121,000" at bounding box center [303, 112] width 22 height 6
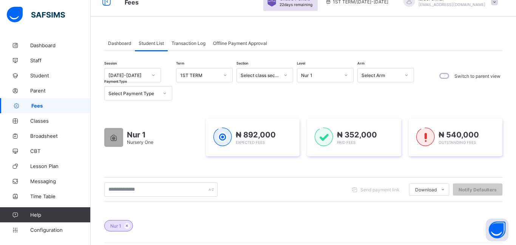
scroll to position [0, 0]
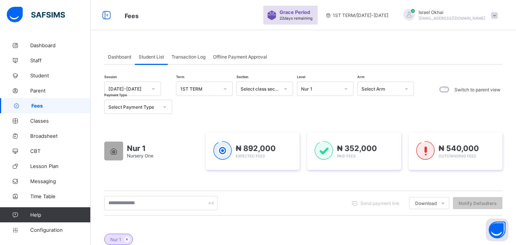
click at [322, 87] on div "Nur 1" at bounding box center [320, 89] width 39 height 6
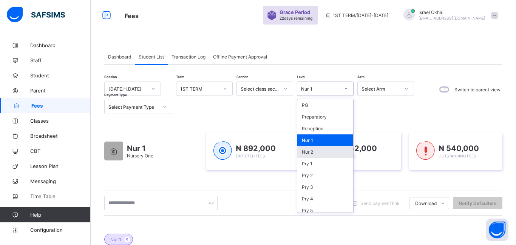
click at [316, 155] on div "Nur 2" at bounding box center [326, 152] width 56 height 12
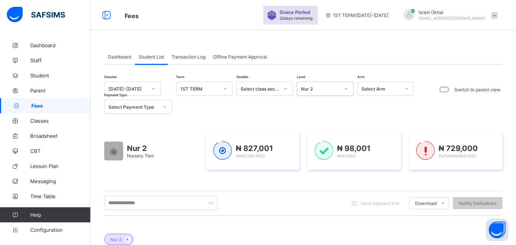
click at [317, 91] on div "Nur 2" at bounding box center [320, 89] width 39 height 6
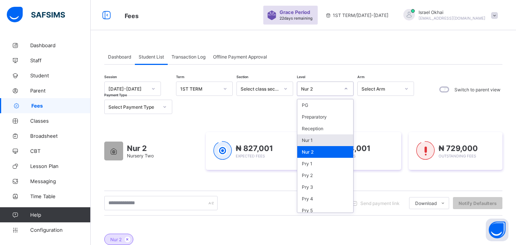
click at [316, 145] on div "Nur 1" at bounding box center [326, 141] width 56 height 12
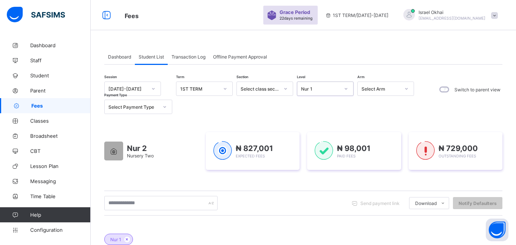
click at [316, 145] on img at bounding box center [324, 150] width 19 height 19
click at [334, 86] on div "Nur 1" at bounding box center [320, 89] width 39 height 6
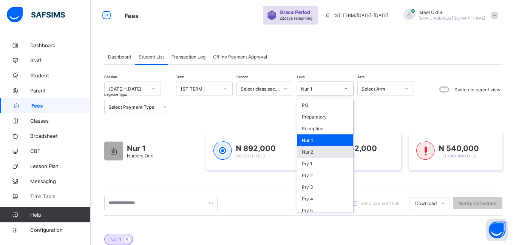
click at [320, 154] on div "Nur 2" at bounding box center [326, 152] width 56 height 12
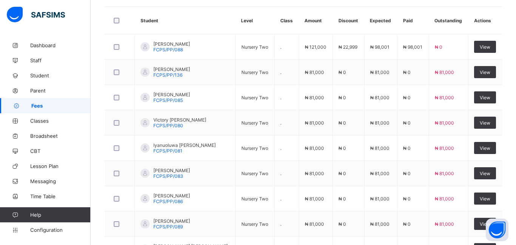
scroll to position [253, 0]
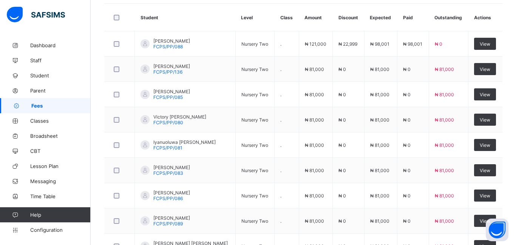
click at [320, 154] on td "₦ 81,000" at bounding box center [316, 145] width 34 height 25
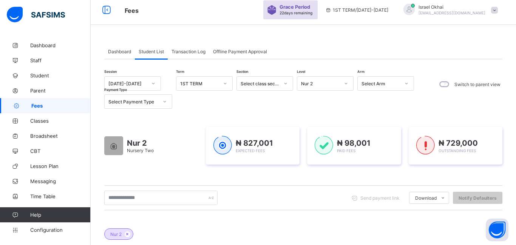
scroll to position [7, 0]
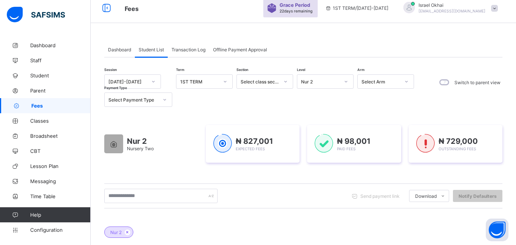
click at [338, 79] on div "Nur 2" at bounding box center [320, 82] width 39 height 6
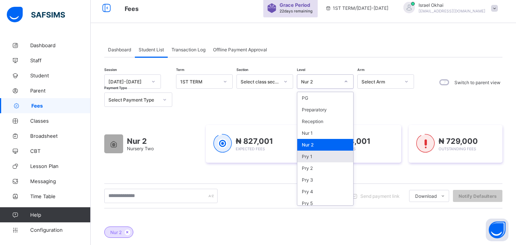
click at [325, 160] on div "Pry 1" at bounding box center [326, 157] width 56 height 12
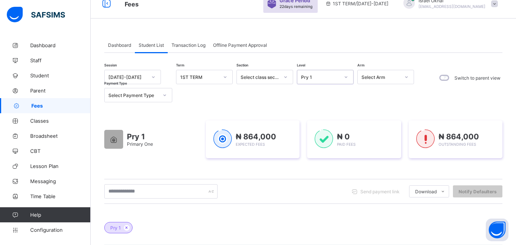
scroll to position [0, 0]
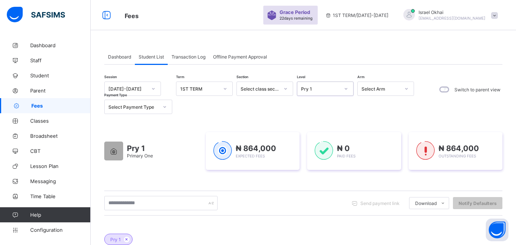
click at [304, 93] on div "Pry 1" at bounding box center [319, 89] width 42 height 11
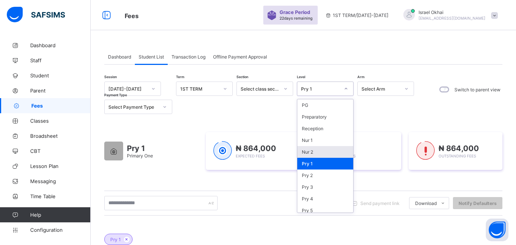
click at [319, 149] on div "Nur 2" at bounding box center [326, 152] width 56 height 12
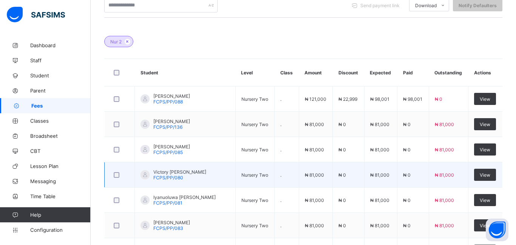
scroll to position [197, 0]
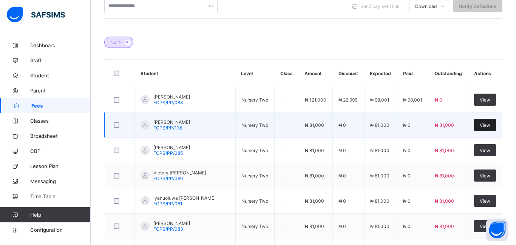
click at [483, 123] on span "View" at bounding box center [485, 125] width 11 height 6
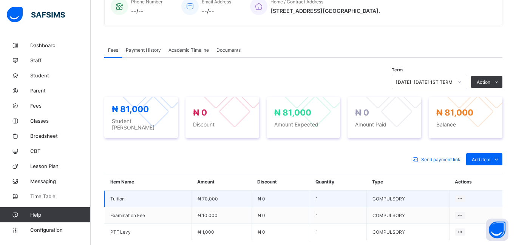
scroll to position [263, 0]
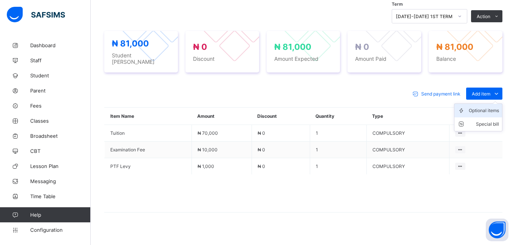
click at [483, 109] on div "Optional items" at bounding box center [484, 111] width 30 height 8
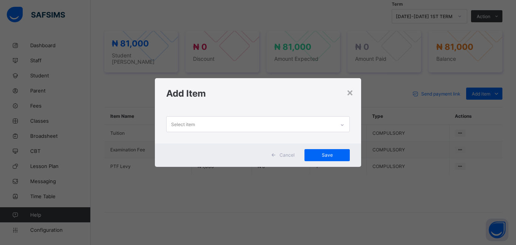
click at [190, 130] on div "Select item" at bounding box center [183, 124] width 24 height 14
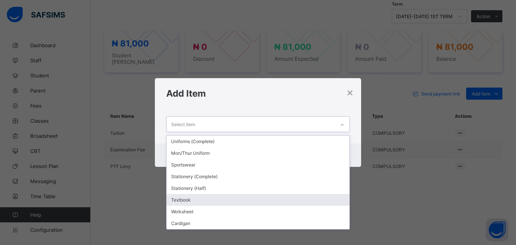
click at [189, 202] on div "Textbook" at bounding box center [258, 200] width 183 height 12
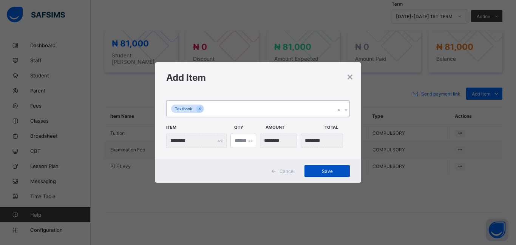
click at [320, 174] on div "Save" at bounding box center [327, 171] width 45 height 12
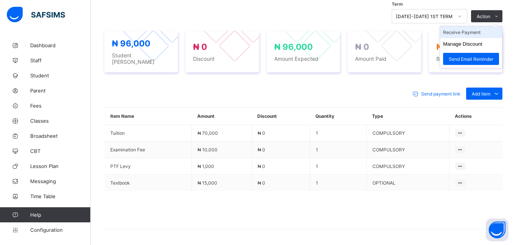
click at [470, 34] on li "Receive Payment" at bounding box center [471, 32] width 62 height 12
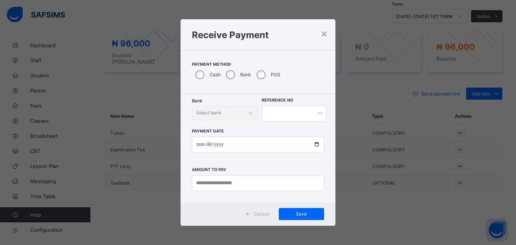
click at [380, 75] on div "× Receive Payment Payment Method Cash Bank POS Bank Select bank Reference No Pa…" at bounding box center [258, 122] width 516 height 245
click at [325, 36] on div "×" at bounding box center [324, 33] width 7 height 13
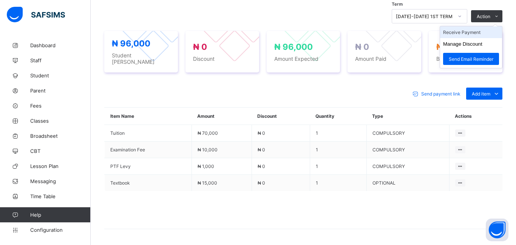
click at [471, 32] on li "Receive Payment" at bounding box center [471, 32] width 62 height 12
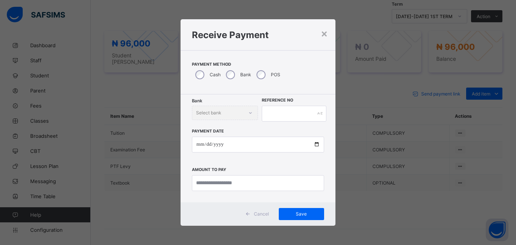
click at [362, 32] on div "× Receive Payment Payment Method Cash Bank POS Bank Select bank Reference No Pa…" at bounding box center [258, 122] width 516 height 245
click at [361, 28] on div "× Receive Payment Payment Method Cash Bank POS Bank Select bank Reference No Pa…" at bounding box center [258, 122] width 516 height 245
click at [325, 34] on div "×" at bounding box center [324, 33] width 7 height 13
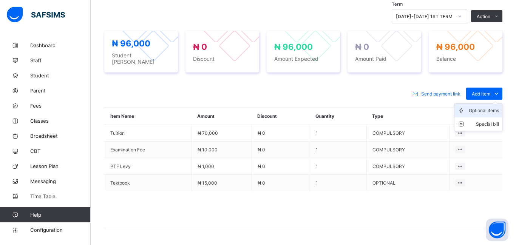
click at [479, 108] on div "Optional items" at bounding box center [484, 111] width 30 height 8
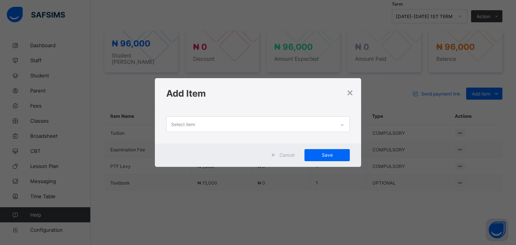
click at [203, 128] on div "Select item" at bounding box center [251, 124] width 169 height 15
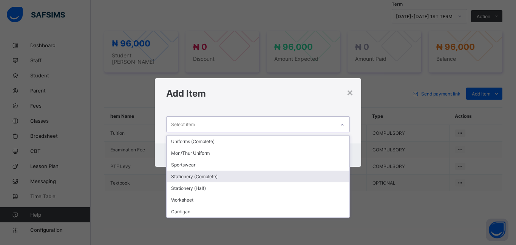
click at [197, 177] on div "Stationery (Complete)" at bounding box center [258, 177] width 183 height 12
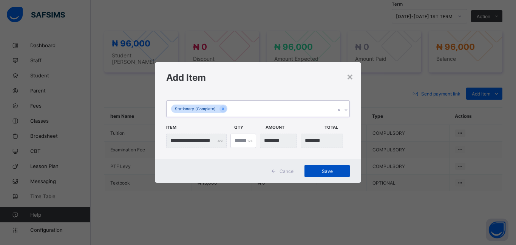
click at [327, 173] on span "Save" at bounding box center [327, 172] width 34 height 6
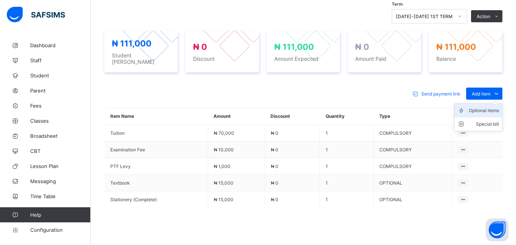
click at [481, 108] on div "Optional items" at bounding box center [484, 111] width 30 height 8
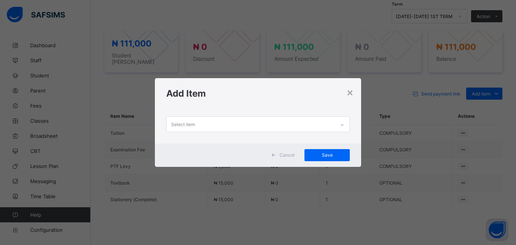
click at [230, 124] on div "Select item" at bounding box center [251, 124] width 169 height 15
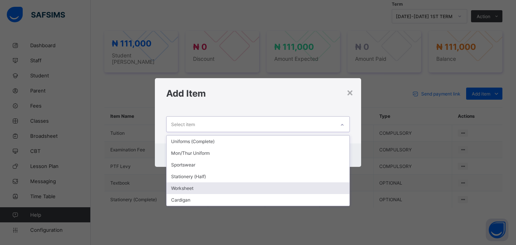
click at [206, 188] on div "Worksheet" at bounding box center [258, 189] width 183 height 12
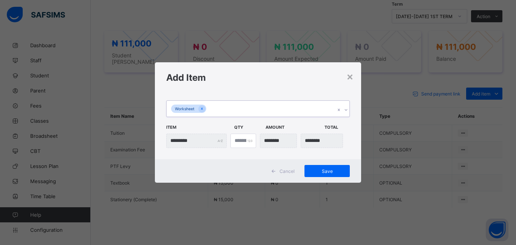
click at [327, 178] on div "Cancel Save" at bounding box center [258, 171] width 206 height 23
click at [328, 174] on span "Save" at bounding box center [327, 172] width 34 height 6
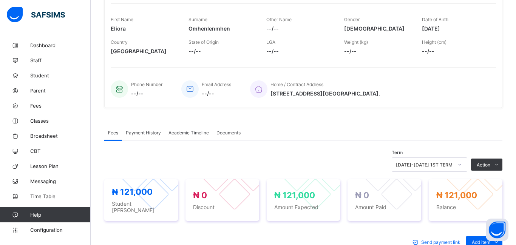
scroll to position [0, 0]
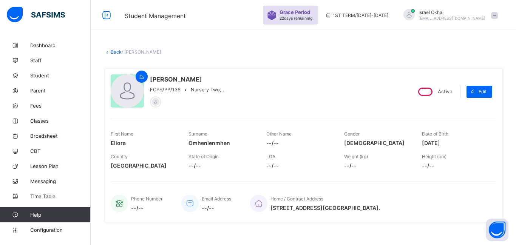
click at [115, 51] on link "Back" at bounding box center [116, 52] width 11 height 6
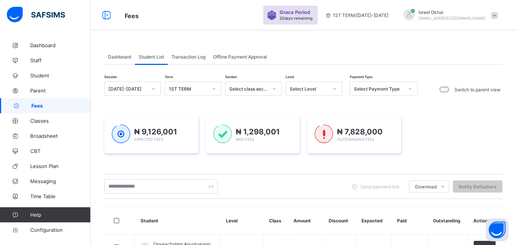
click at [327, 93] on div "Select Level" at bounding box center [307, 89] width 42 height 11
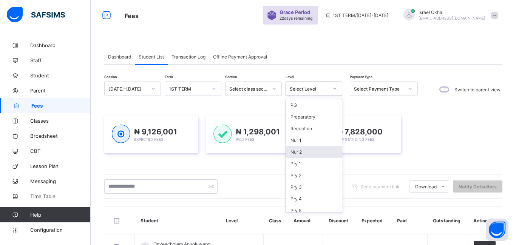
click at [307, 152] on div "Nur 2" at bounding box center [314, 152] width 56 height 12
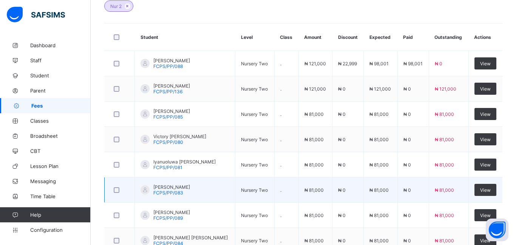
scroll to position [235, 0]
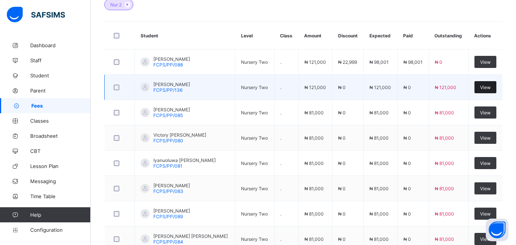
click at [487, 88] on span "View" at bounding box center [485, 88] width 11 height 6
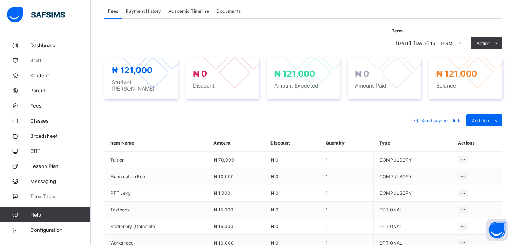
scroll to position [234, 0]
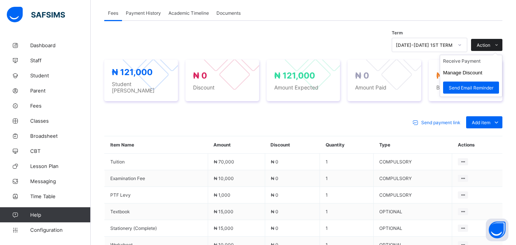
click at [484, 47] on span "Action" at bounding box center [484, 45] width 14 height 6
click at [471, 65] on li "Receive Payment" at bounding box center [471, 61] width 62 height 12
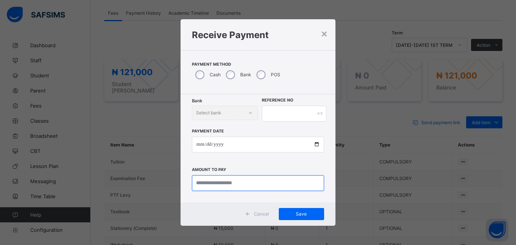
click at [202, 182] on input "currency" at bounding box center [258, 183] width 132 height 16
type input "*********"
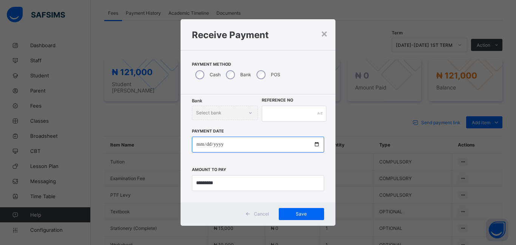
click at [198, 143] on input "date" at bounding box center [258, 145] width 132 height 16
click at [197, 145] on input "date" at bounding box center [258, 145] width 132 height 16
type input "**********"
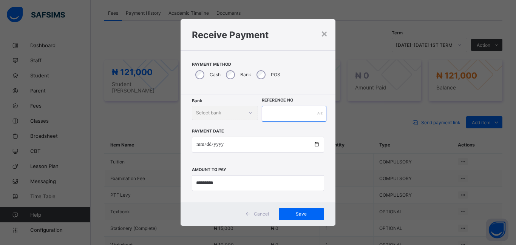
click at [272, 114] on input "text" at bounding box center [294, 114] width 65 height 16
click at [294, 215] on span "Save" at bounding box center [302, 214] width 34 height 6
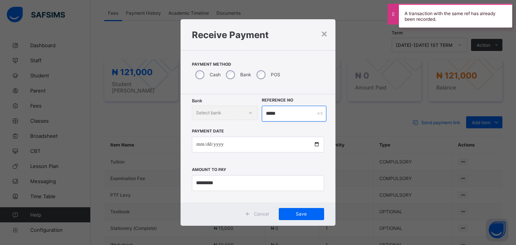
click at [287, 114] on input "*****" at bounding box center [294, 114] width 65 height 16
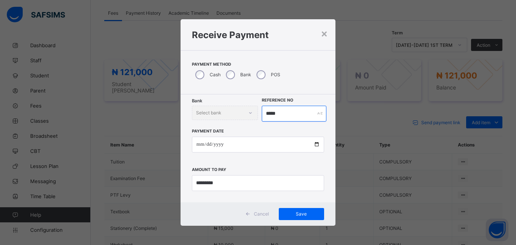
click at [271, 116] on input "*****" at bounding box center [294, 114] width 65 height 16
type input "******"
click at [296, 215] on span "Save" at bounding box center [302, 214] width 34 height 6
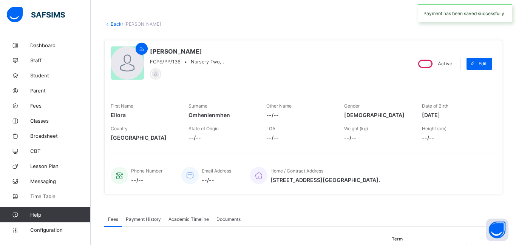
scroll to position [0, 0]
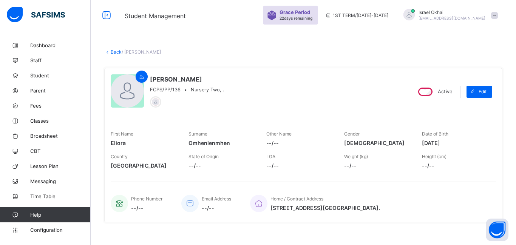
click at [113, 53] on link "Back" at bounding box center [116, 52] width 11 height 6
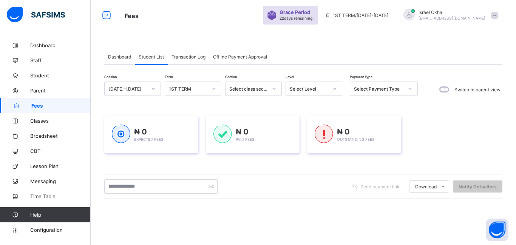
click at [321, 92] on div "Select Level" at bounding box center [307, 89] width 42 height 11
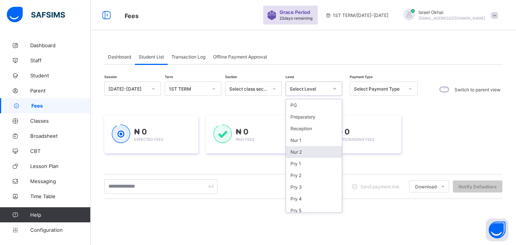
click at [314, 151] on div "Nur 2" at bounding box center [314, 152] width 56 height 12
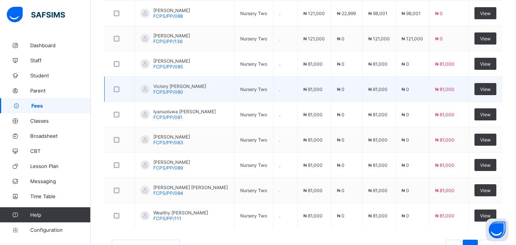
scroll to position [264, 0]
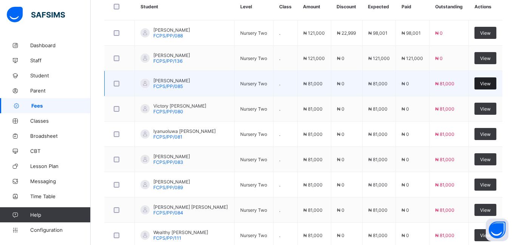
click at [482, 84] on span "View" at bounding box center [485, 84] width 11 height 6
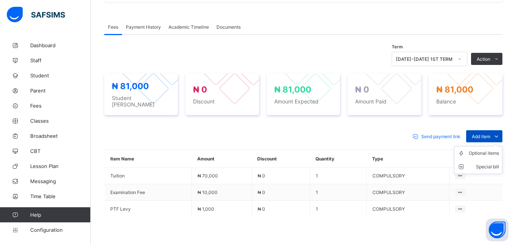
scroll to position [264, 0]
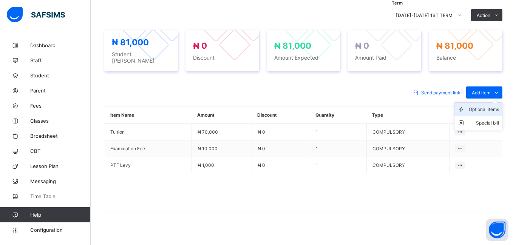
click at [482, 107] on div "Optional items" at bounding box center [484, 110] width 30 height 8
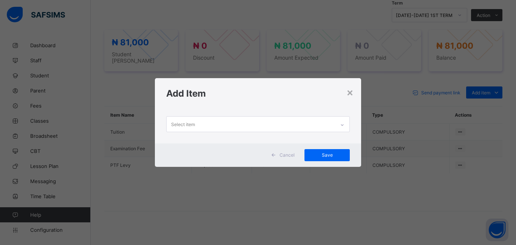
click at [170, 124] on div "Select item" at bounding box center [251, 124] width 169 height 15
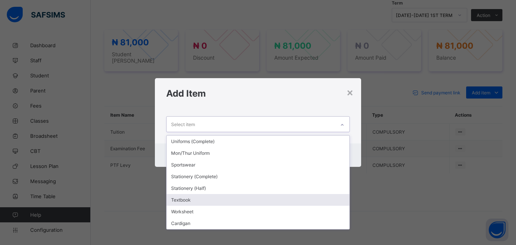
click at [192, 202] on div "Textbook" at bounding box center [258, 200] width 183 height 12
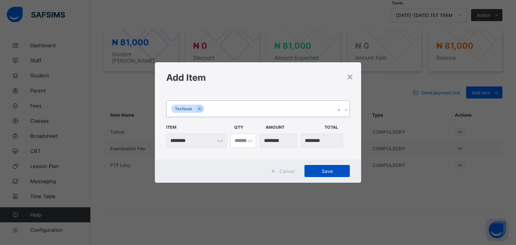
click at [316, 171] on span "Save" at bounding box center [327, 172] width 34 height 6
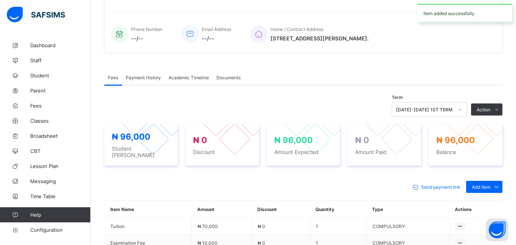
scroll to position [165, 0]
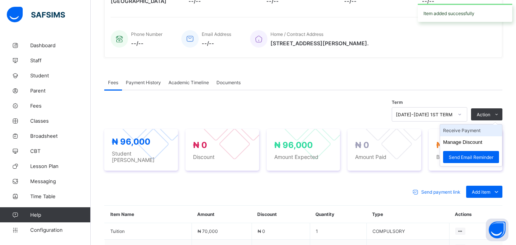
click at [468, 134] on li "Receive Payment" at bounding box center [471, 131] width 62 height 12
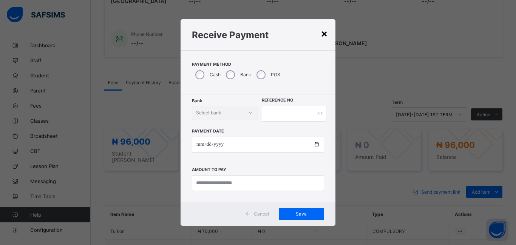
click at [324, 37] on div "×" at bounding box center [324, 33] width 7 height 13
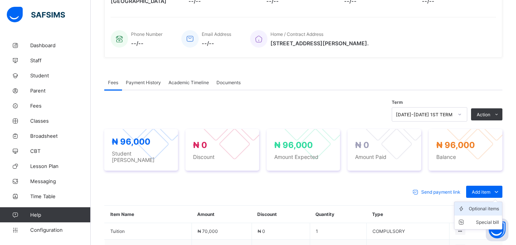
click at [485, 206] on div "Optional items" at bounding box center [484, 209] width 30 height 8
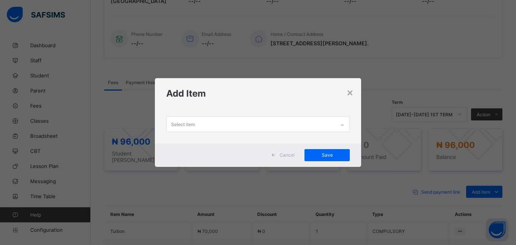
click at [242, 127] on div "Select item" at bounding box center [251, 124] width 169 height 15
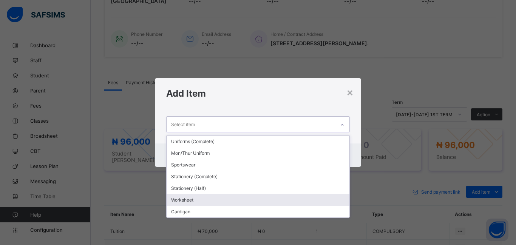
click at [235, 195] on div "Worksheet" at bounding box center [258, 200] width 183 height 12
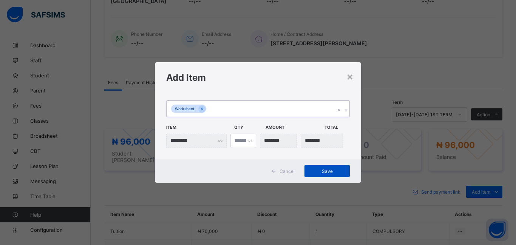
click at [338, 172] on span "Save" at bounding box center [327, 172] width 34 height 6
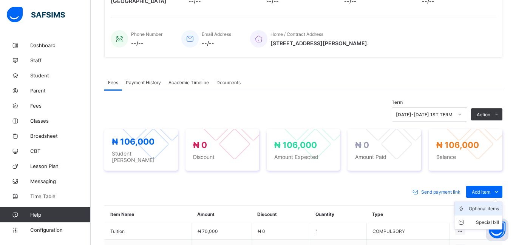
click at [478, 205] on div "Optional items" at bounding box center [484, 209] width 30 height 8
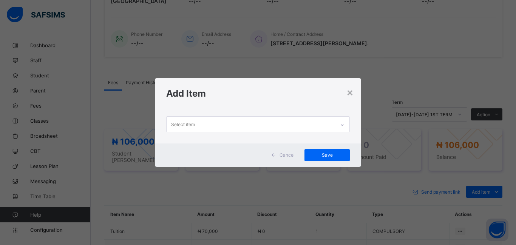
click at [210, 120] on div "Select item" at bounding box center [251, 124] width 169 height 15
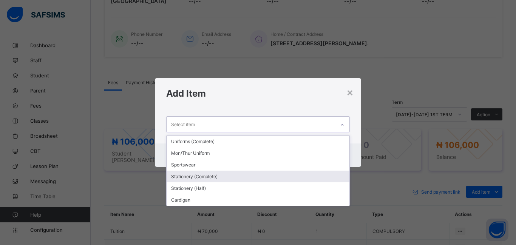
click at [213, 180] on div "Stationery (Complete)" at bounding box center [258, 177] width 183 height 12
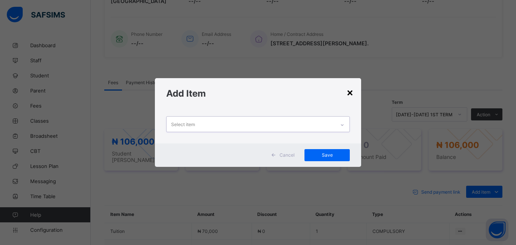
click at [351, 92] on div "×" at bounding box center [350, 92] width 7 height 13
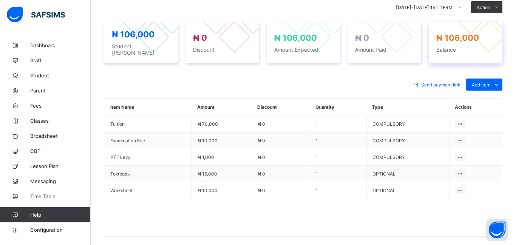
scroll to position [302, 0]
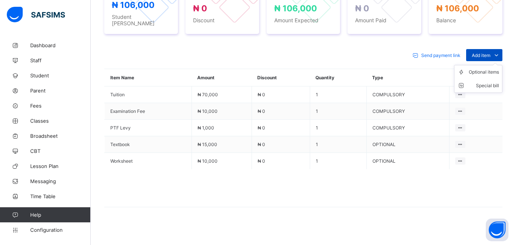
click at [483, 53] on span "Add item" at bounding box center [481, 56] width 19 height 6
click at [483, 68] on div "Optional items" at bounding box center [484, 72] width 30 height 8
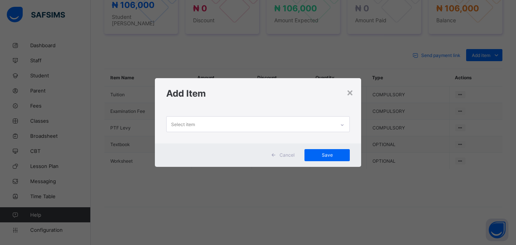
click at [187, 126] on div "Select item" at bounding box center [183, 124] width 24 height 14
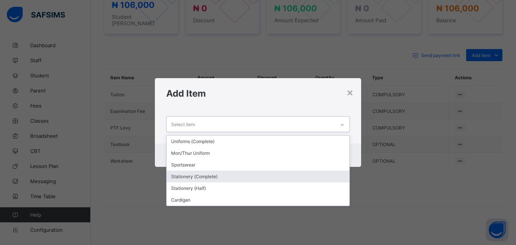
click at [203, 176] on div "Stationery (Complete)" at bounding box center [258, 177] width 183 height 12
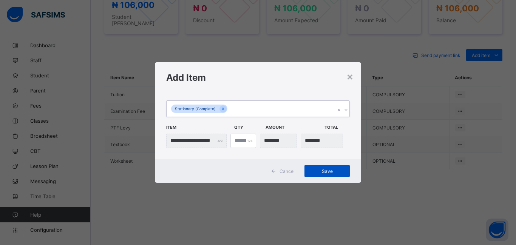
click at [313, 169] on span "Save" at bounding box center [327, 172] width 34 height 6
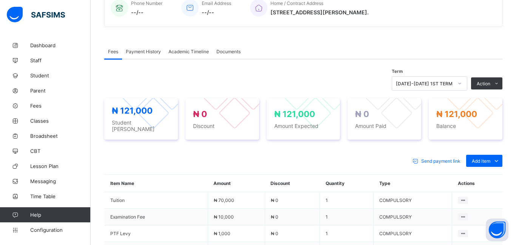
scroll to position [197, 0]
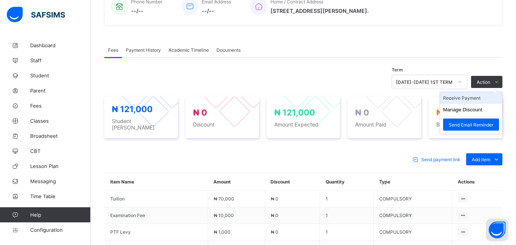
click at [467, 102] on li "Receive Payment" at bounding box center [471, 98] width 62 height 12
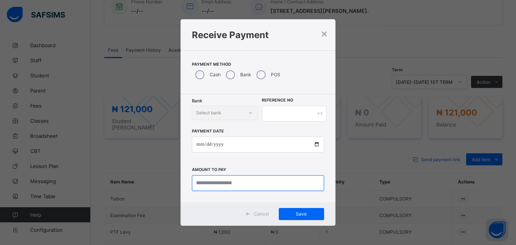
click at [197, 187] on input "currency" at bounding box center [258, 183] width 132 height 16
type input "********"
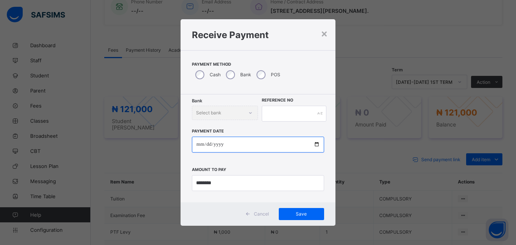
click at [200, 147] on input "date" at bounding box center [258, 145] width 132 height 16
type input "**********"
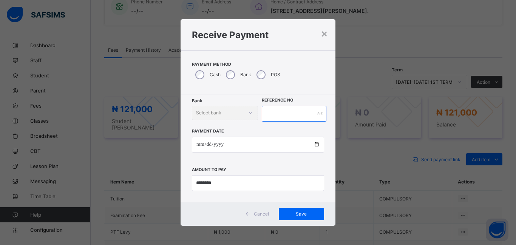
click at [269, 112] on input "text" at bounding box center [294, 114] width 65 height 16
type input "******"
click at [297, 217] on span "Save" at bounding box center [302, 214] width 34 height 6
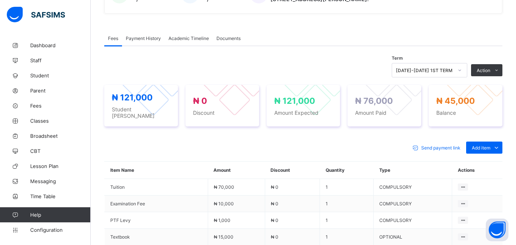
scroll to position [210, 0]
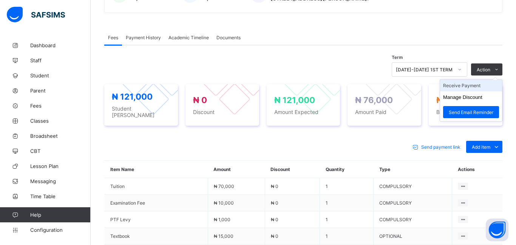
click at [470, 86] on li "Receive Payment" at bounding box center [471, 86] width 62 height 12
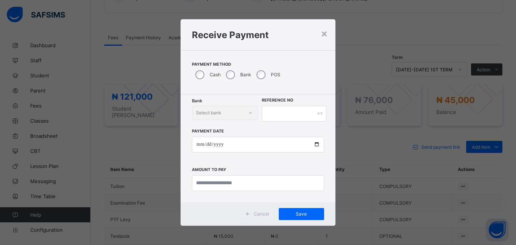
click at [212, 191] on div "Bank Select bank Reference No Payment Date Amount to pay" at bounding box center [258, 149] width 155 height 108
click at [212, 188] on input "currency" at bounding box center [258, 183] width 132 height 16
type input "********"
click at [200, 146] on input "date" at bounding box center [258, 145] width 132 height 16
type input "**********"
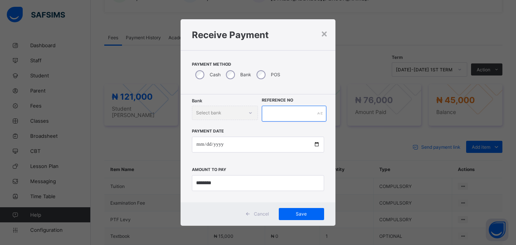
click at [271, 112] on input "text" at bounding box center [294, 114] width 65 height 16
type input "******"
click at [297, 215] on span "Save" at bounding box center [302, 214] width 34 height 6
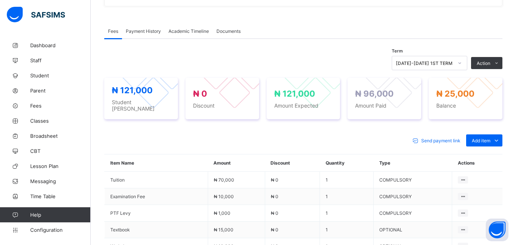
scroll to position [210, 0]
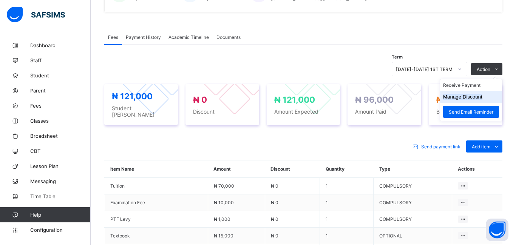
click at [474, 98] on button "Manage Discount" at bounding box center [462, 97] width 39 height 6
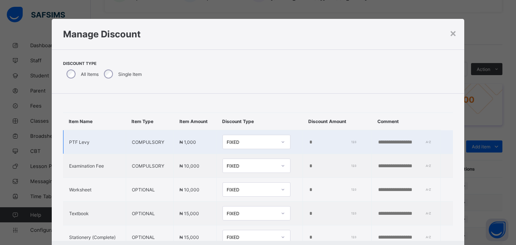
type input "*"
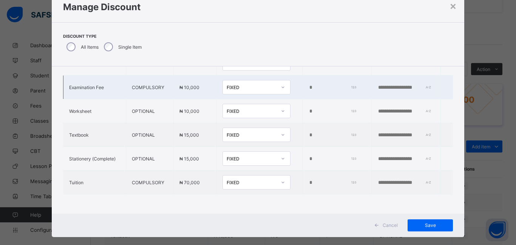
scroll to position [38, 0]
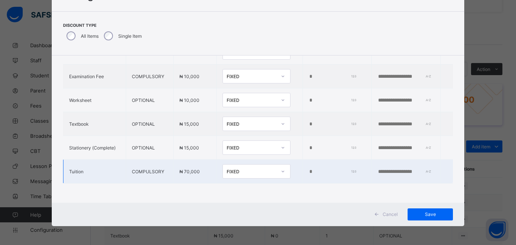
click at [309, 173] on input "*" at bounding box center [332, 172] width 46 height 6
click at [245, 178] on div "FIXED" at bounding box center [257, 171] width 68 height 14
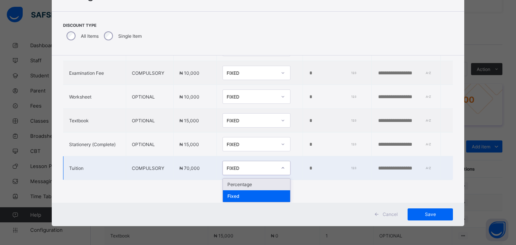
click at [309, 170] on input "*" at bounding box center [332, 169] width 46 height 6
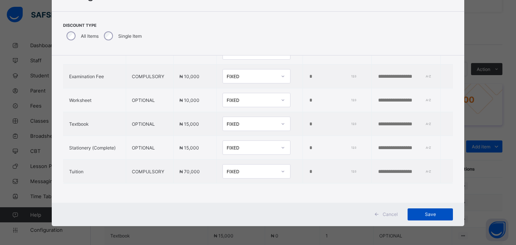
type input "****"
click at [421, 214] on span "Save" at bounding box center [431, 215] width 34 height 6
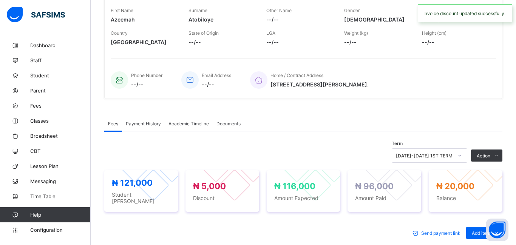
scroll to position [0, 0]
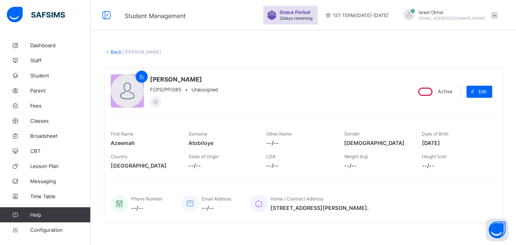
click at [116, 53] on link "Back" at bounding box center [116, 52] width 11 height 6
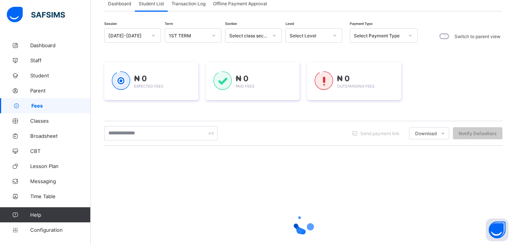
scroll to position [52, 0]
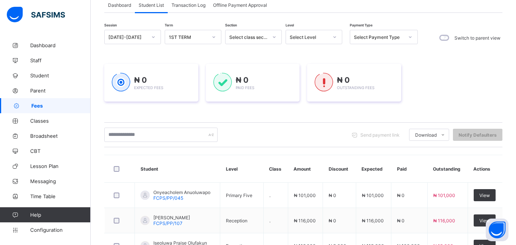
click at [304, 40] on div "Select Level" at bounding box center [309, 37] width 39 height 6
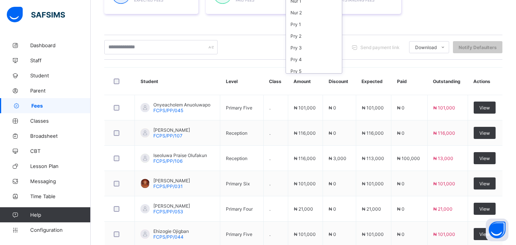
scroll to position [149, 0]
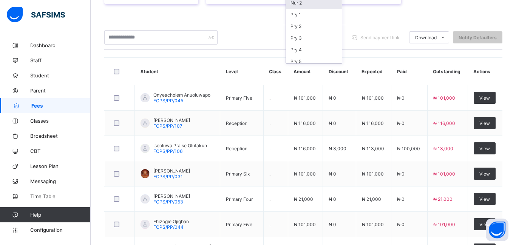
click at [301, 7] on div "Nur 2" at bounding box center [314, 3] width 56 height 12
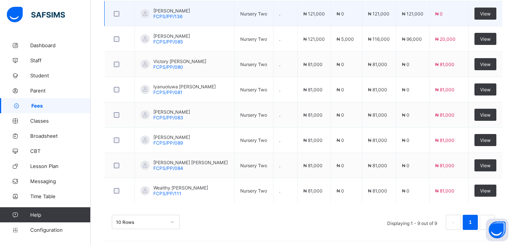
scroll to position [313, 0]
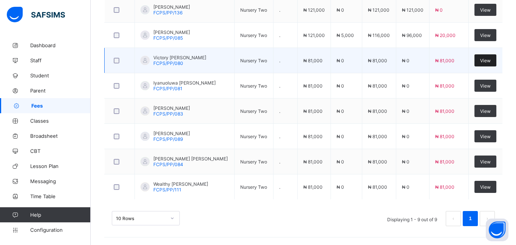
click at [487, 61] on span "View" at bounding box center [485, 61] width 11 height 6
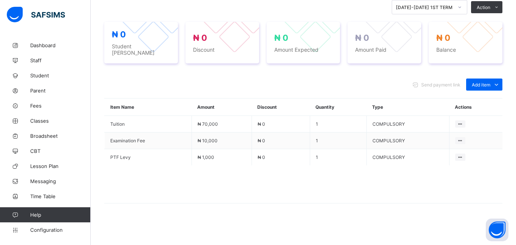
scroll to position [268, 0]
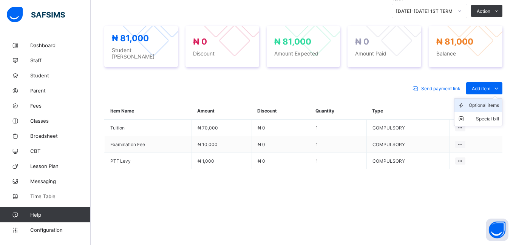
click at [484, 103] on div "Optional items" at bounding box center [484, 106] width 30 height 8
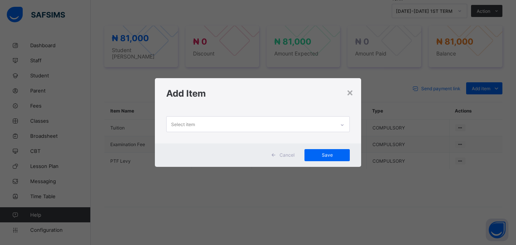
click at [208, 126] on div "Select item" at bounding box center [251, 124] width 169 height 15
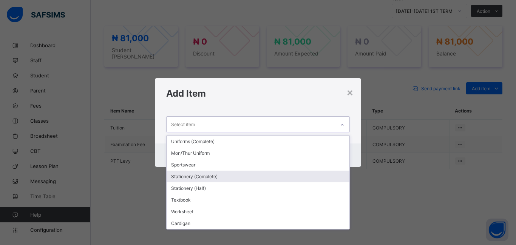
click at [208, 179] on div "Stationery (Complete)" at bounding box center [258, 177] width 183 height 12
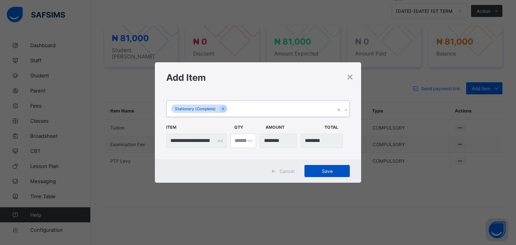
click at [325, 173] on span "Save" at bounding box center [327, 172] width 34 height 6
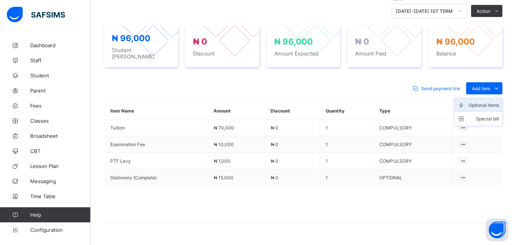
click at [476, 102] on div "Optional items" at bounding box center [484, 106] width 30 height 8
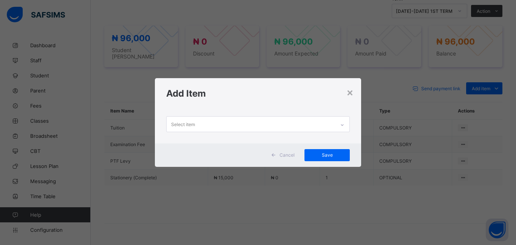
click at [255, 127] on div "Select item" at bounding box center [251, 124] width 169 height 15
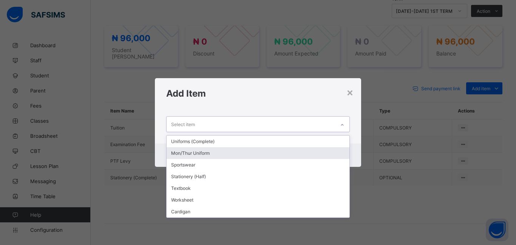
click at [246, 149] on div "Mon/Thur Uniform" at bounding box center [258, 153] width 183 height 12
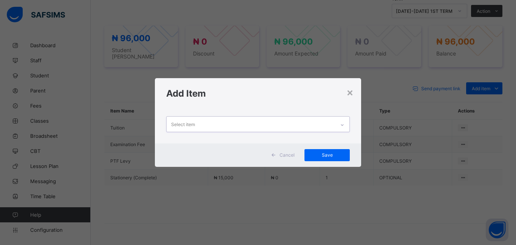
click at [178, 125] on div "Select item" at bounding box center [183, 124] width 24 height 14
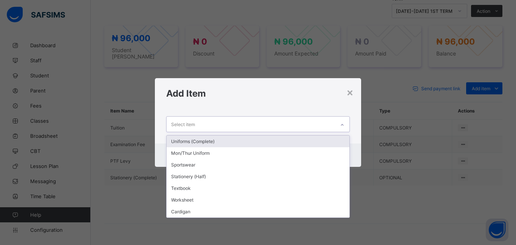
click at [178, 125] on div "Select item" at bounding box center [183, 124] width 24 height 14
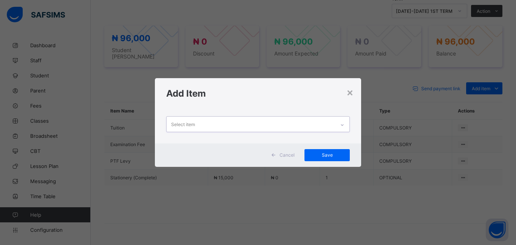
click at [178, 125] on div "Select item" at bounding box center [183, 124] width 24 height 14
